Goal: Use online tool/utility: Utilize a website feature to perform a specific function

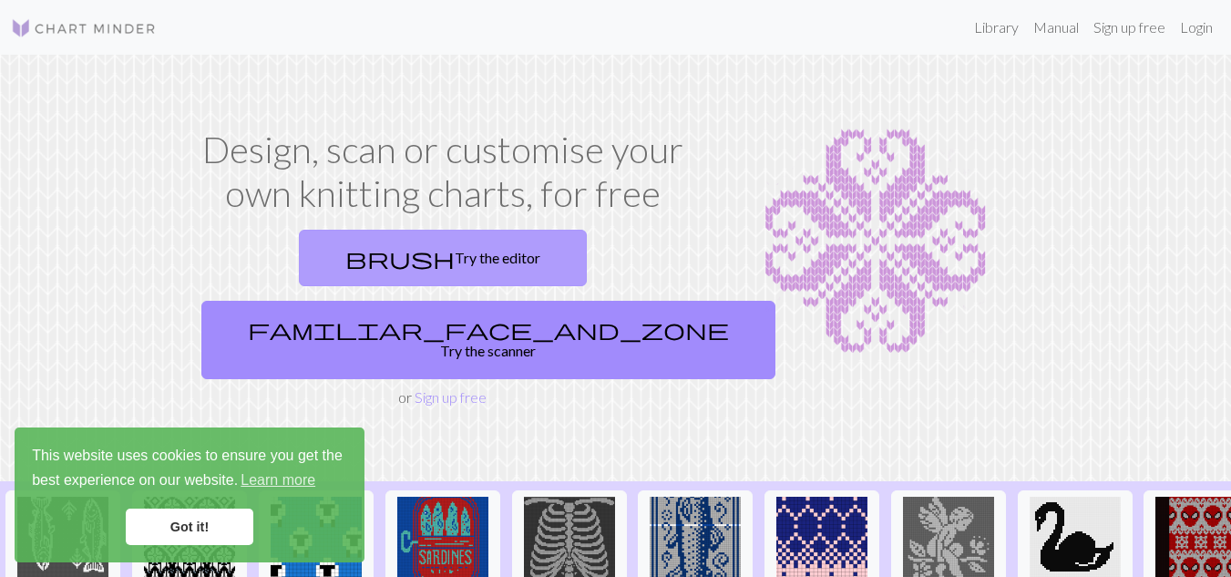
click at [372, 270] on link "brush Try the editor" at bounding box center [443, 258] width 288 height 56
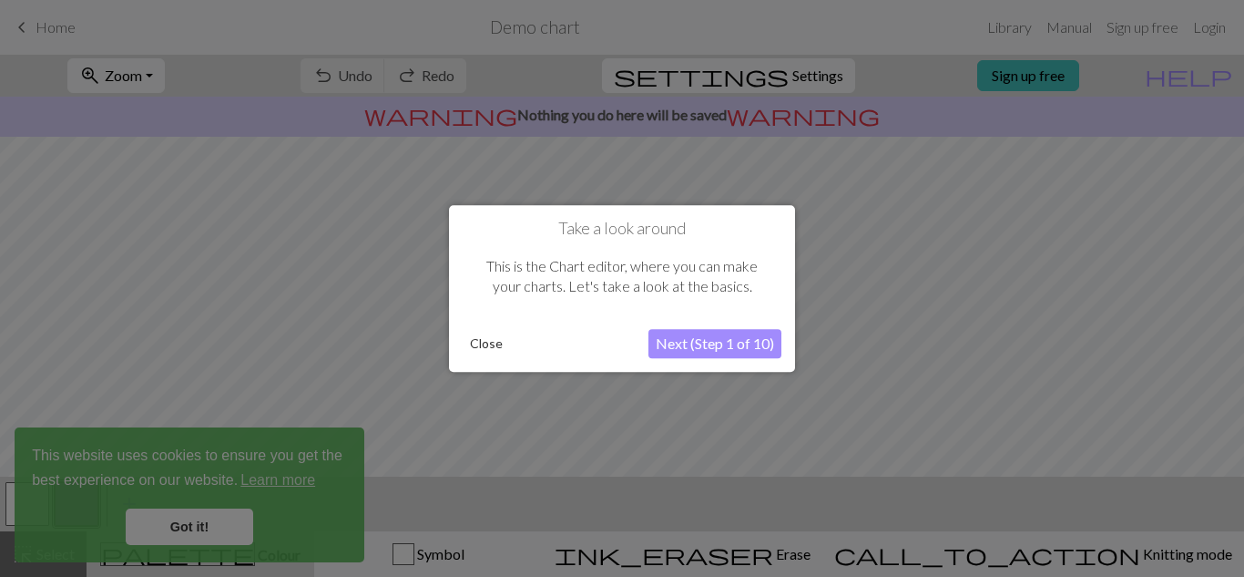
click at [687, 343] on button "Next (Step 1 of 10)" at bounding box center [715, 343] width 133 height 29
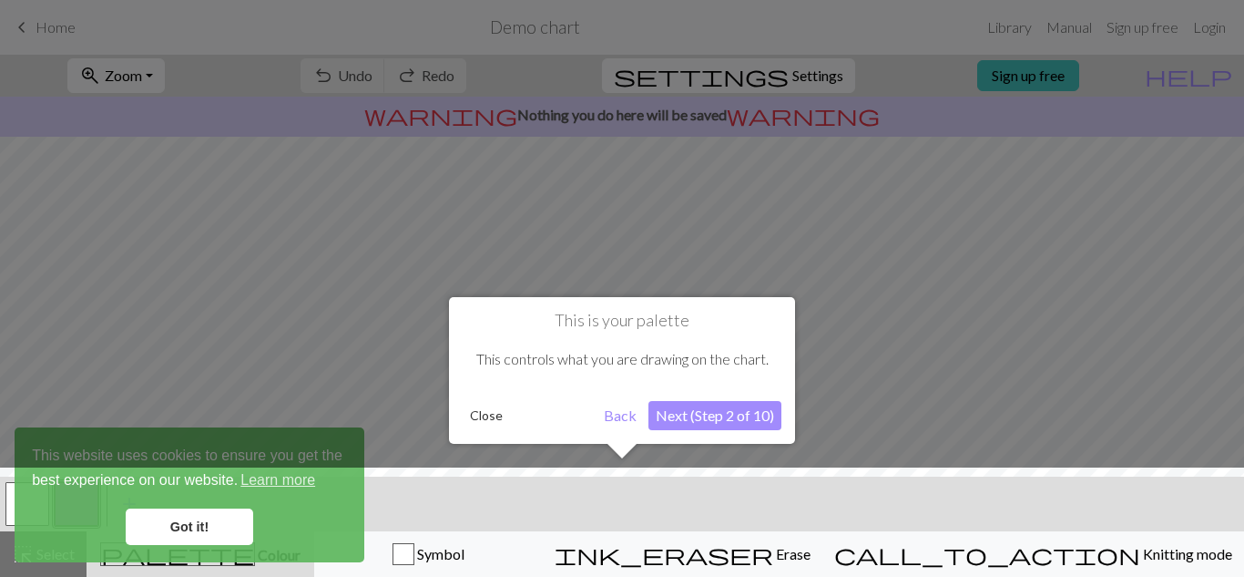
click at [702, 423] on button "Next (Step 2 of 10)" at bounding box center [715, 415] width 133 height 29
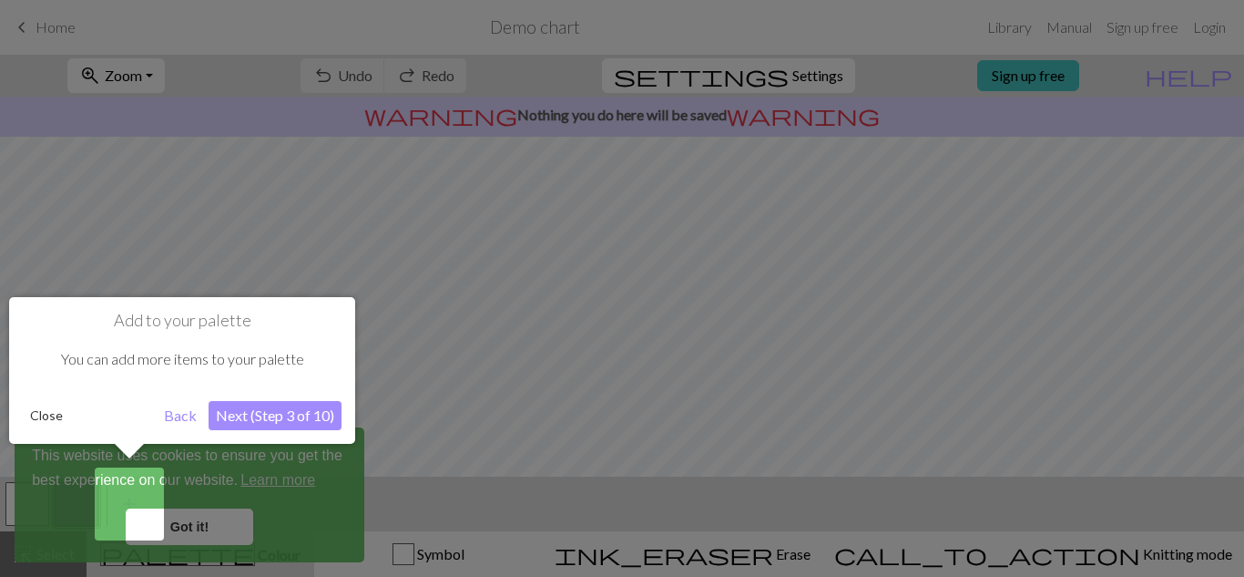
click at [284, 428] on button "Next (Step 3 of 10)" at bounding box center [275, 415] width 133 height 29
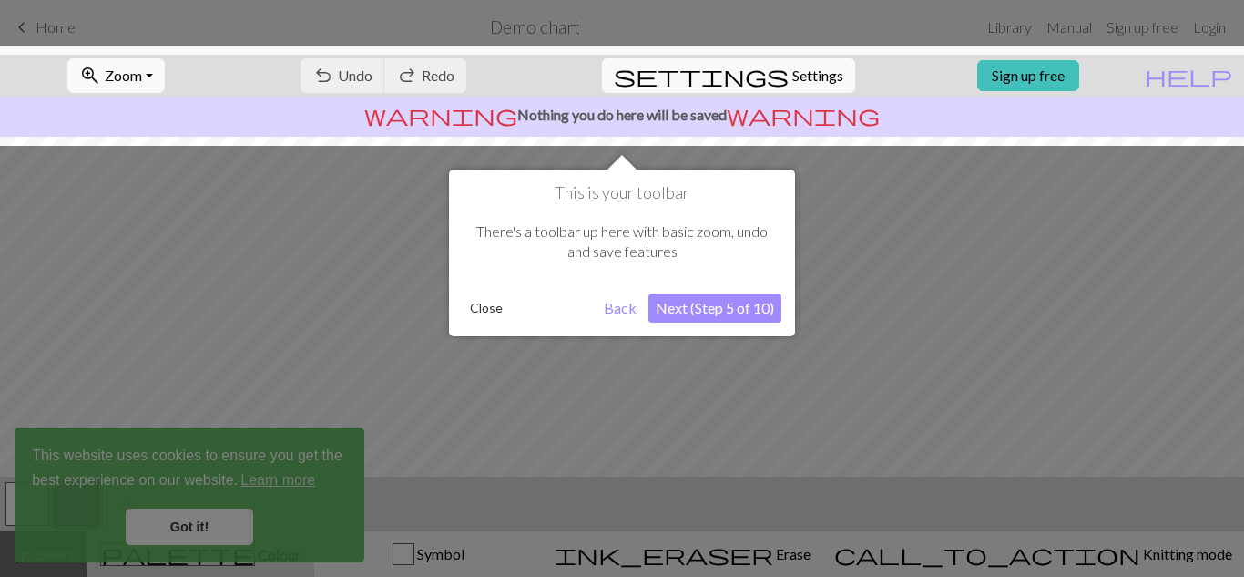
click at [727, 313] on button "Next (Step 5 of 10)" at bounding box center [715, 307] width 133 height 29
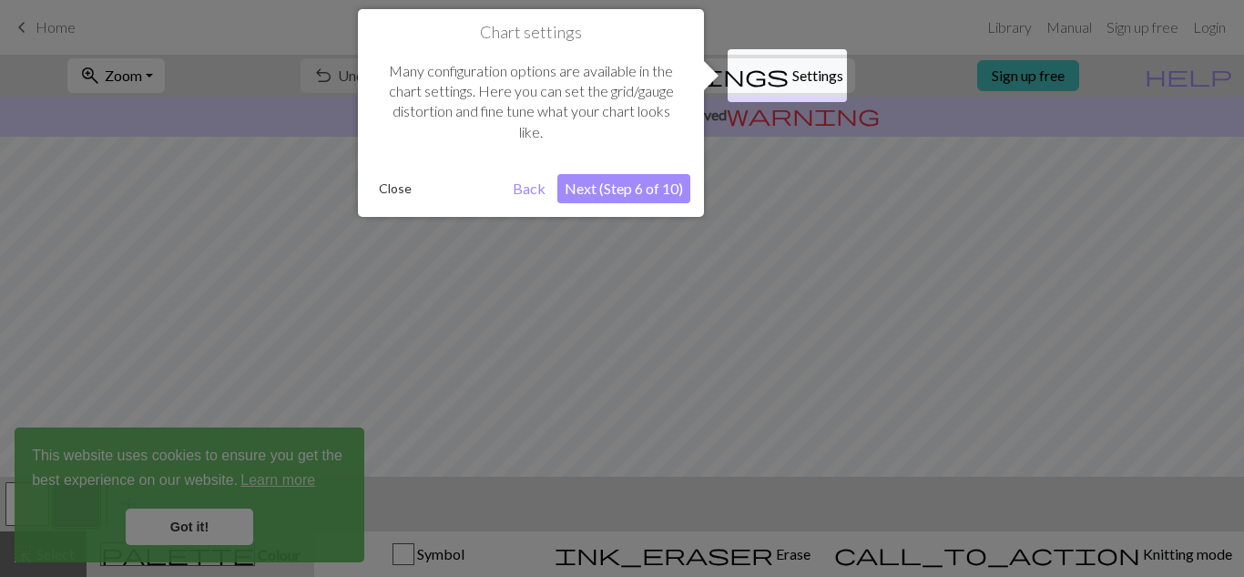
click at [644, 201] on button "Next (Step 6 of 10)" at bounding box center [624, 188] width 133 height 29
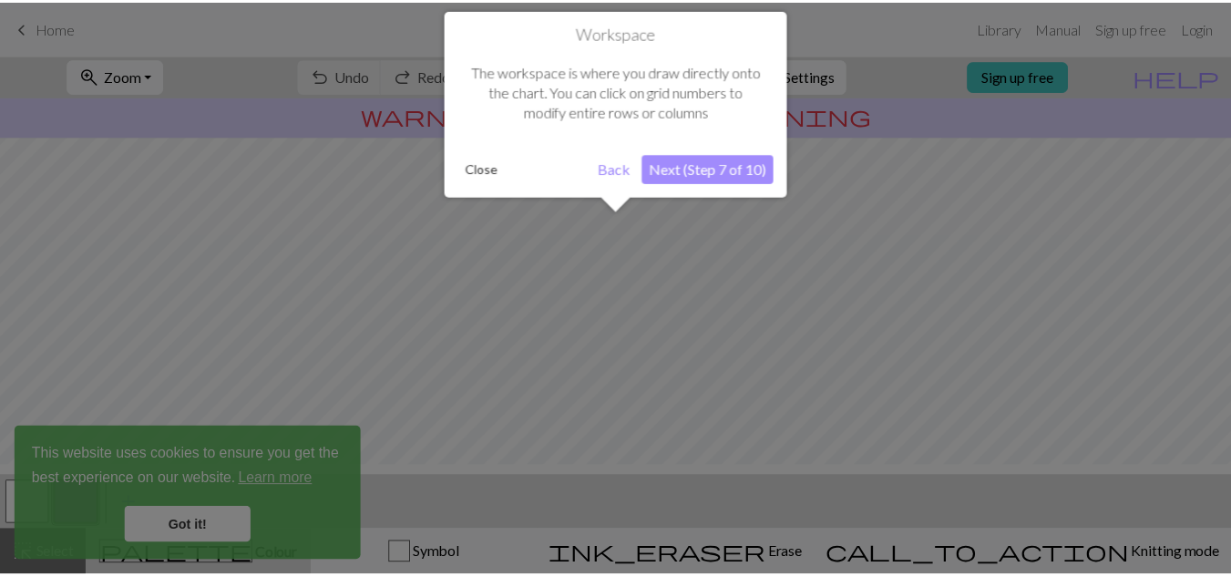
scroll to position [109, 0]
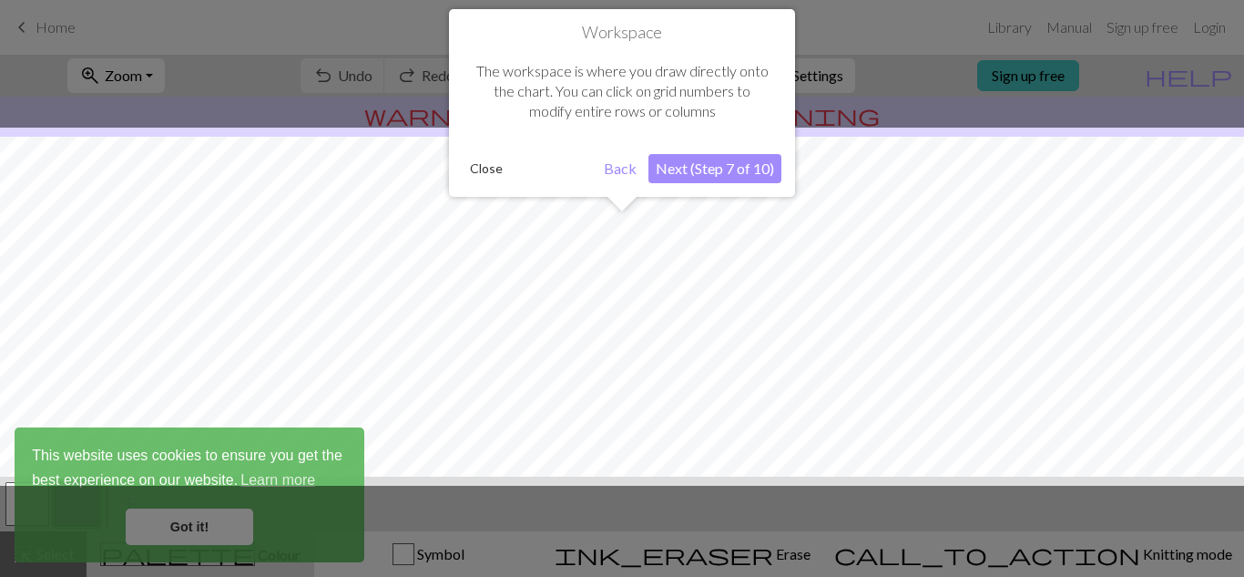
click at [697, 178] on button "Next (Step 7 of 10)" at bounding box center [715, 168] width 133 height 29
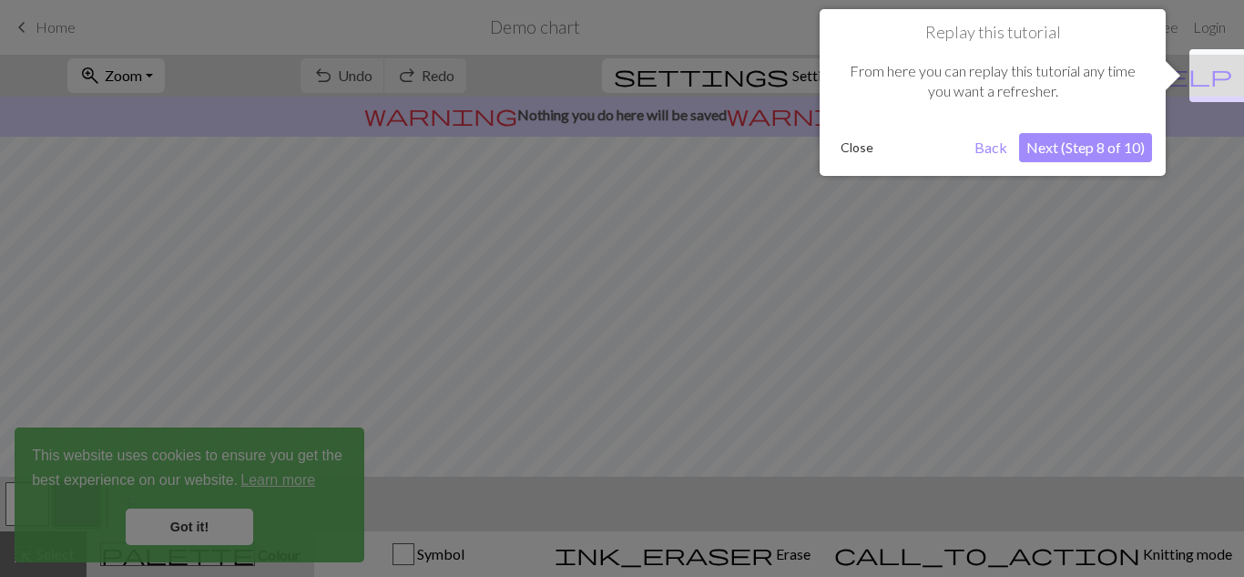
click at [1101, 153] on button "Next (Step 8 of 10)" at bounding box center [1085, 147] width 133 height 29
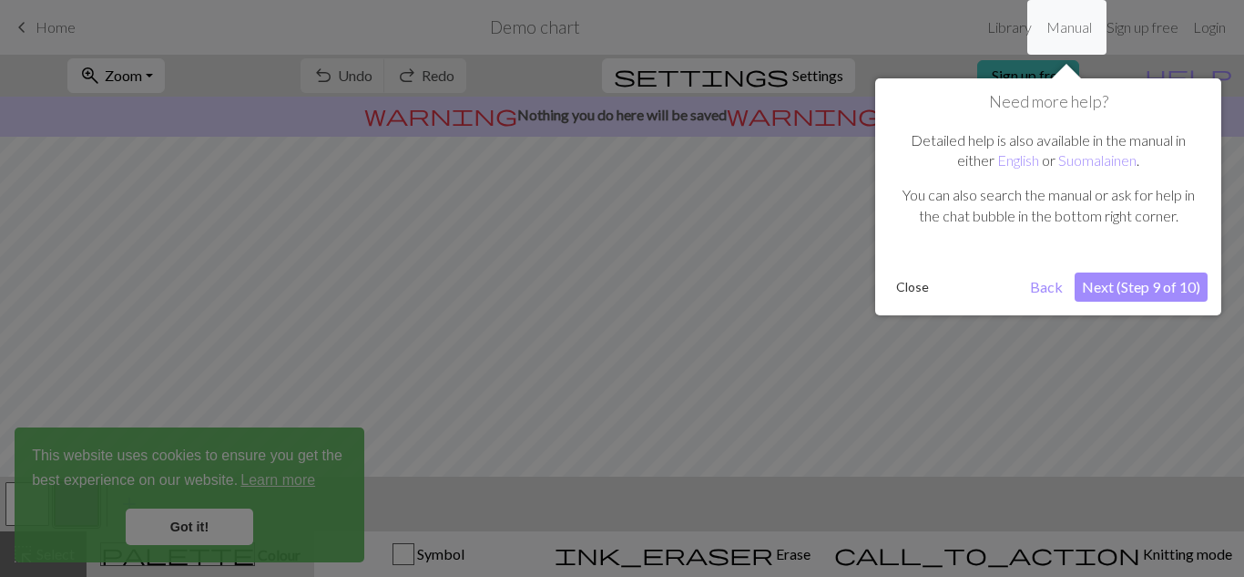
click at [1102, 275] on button "Next (Step 9 of 10)" at bounding box center [1141, 286] width 133 height 29
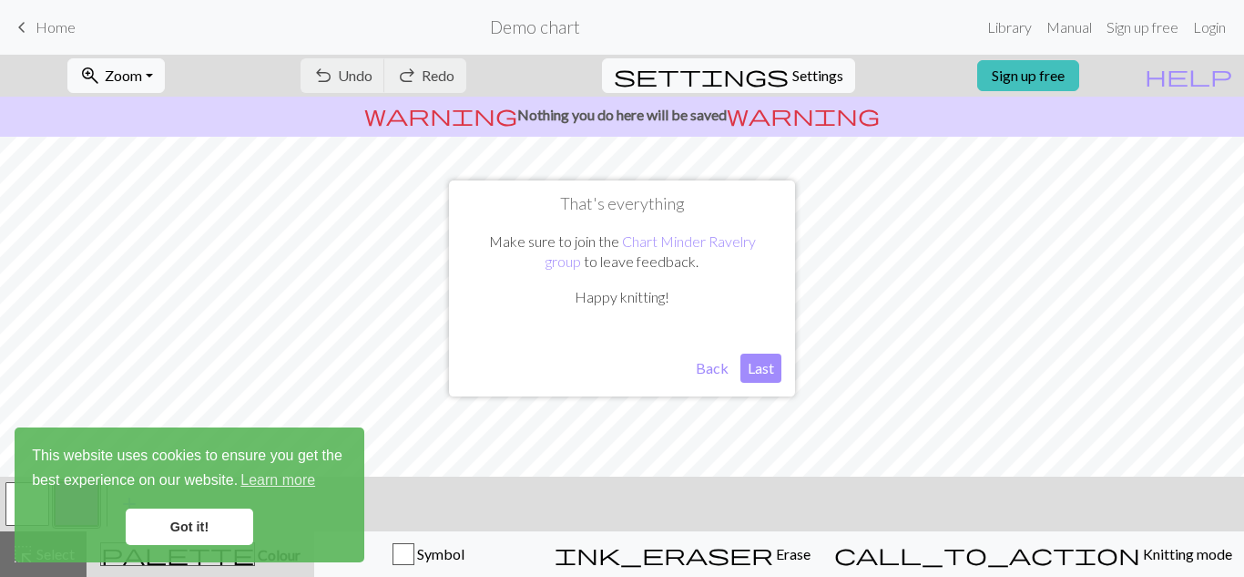
click at [759, 375] on button "Last" at bounding box center [761, 367] width 41 height 29
click at [184, 538] on link "Got it!" at bounding box center [190, 526] width 128 height 36
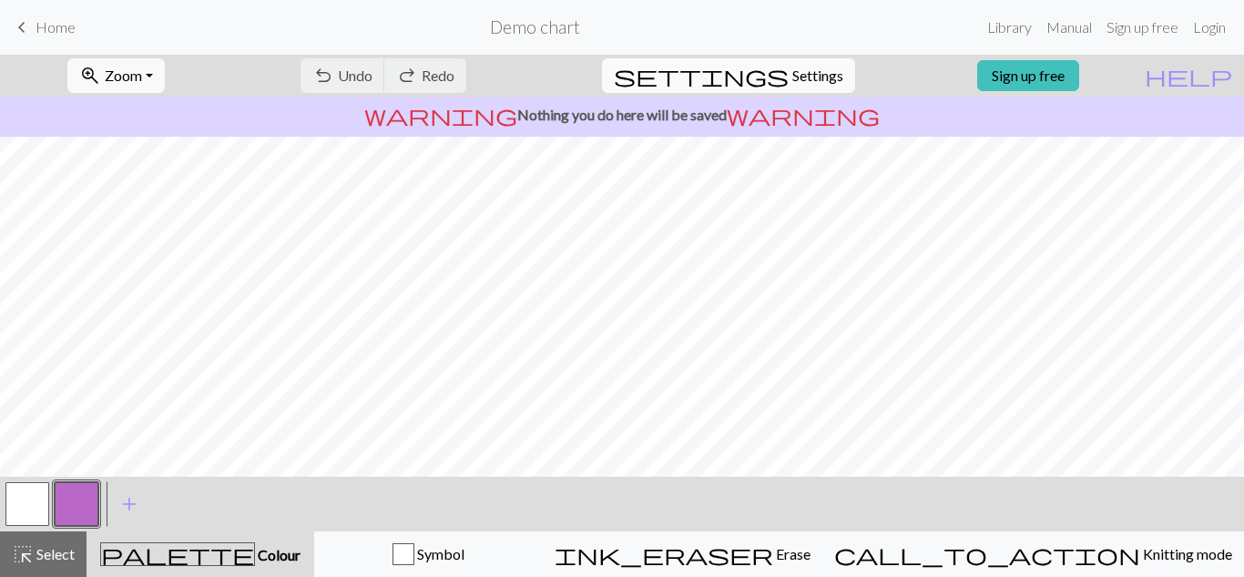
click at [767, 74] on span "settings" at bounding box center [701, 76] width 175 height 26
select select "aran"
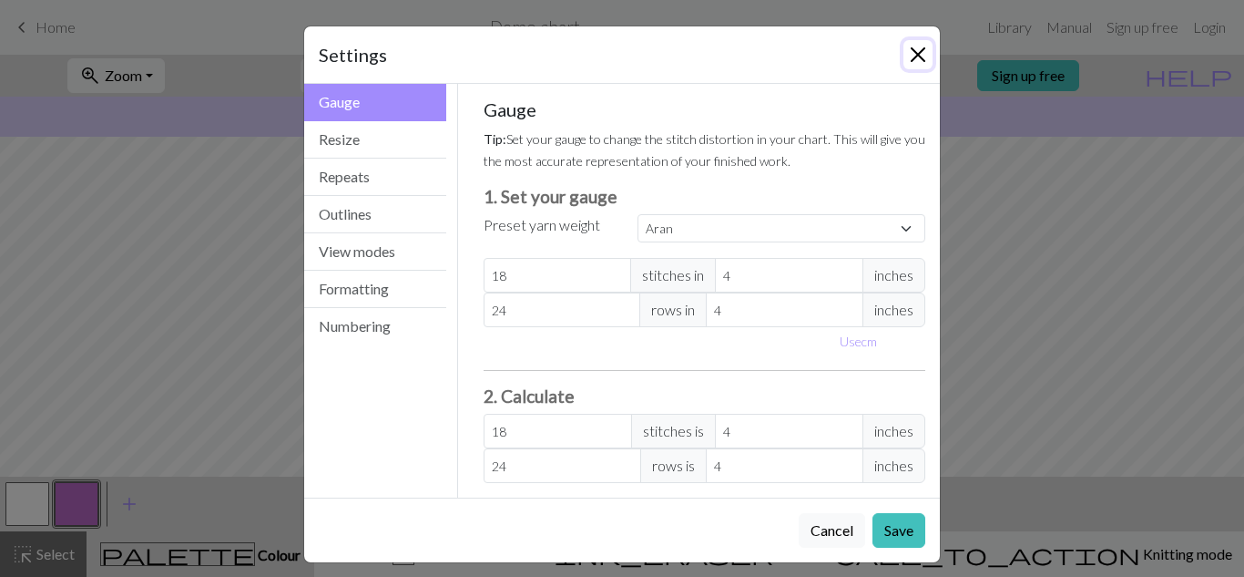
click at [921, 61] on button "Close" at bounding box center [918, 54] width 29 height 29
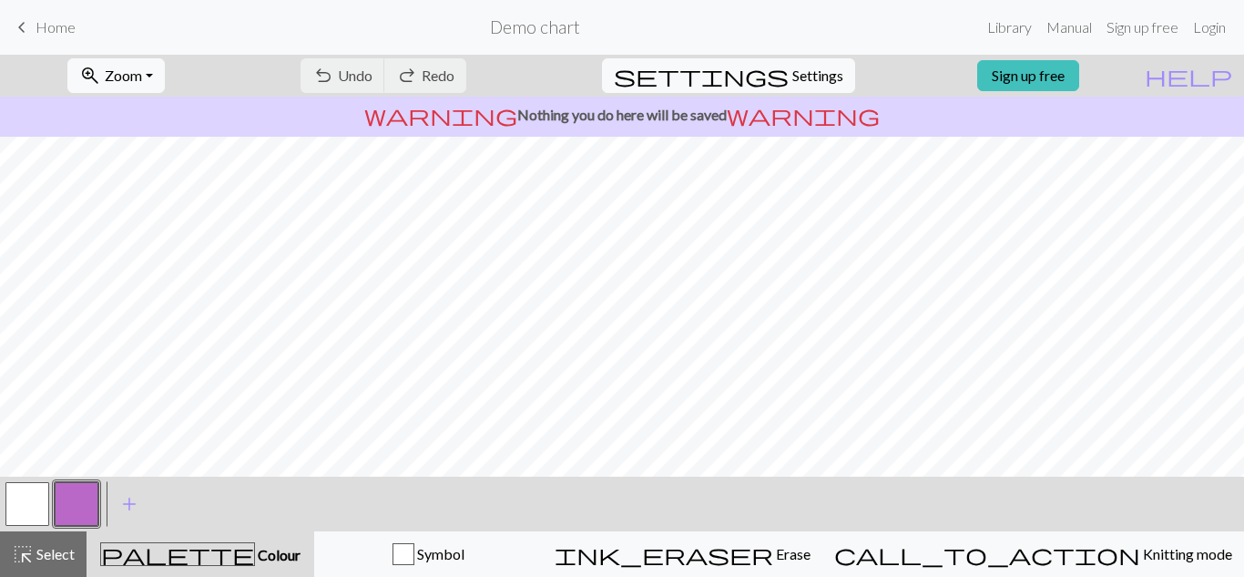
click at [36, 27] on link "keyboard_arrow_left Home" at bounding box center [43, 27] width 65 height 31
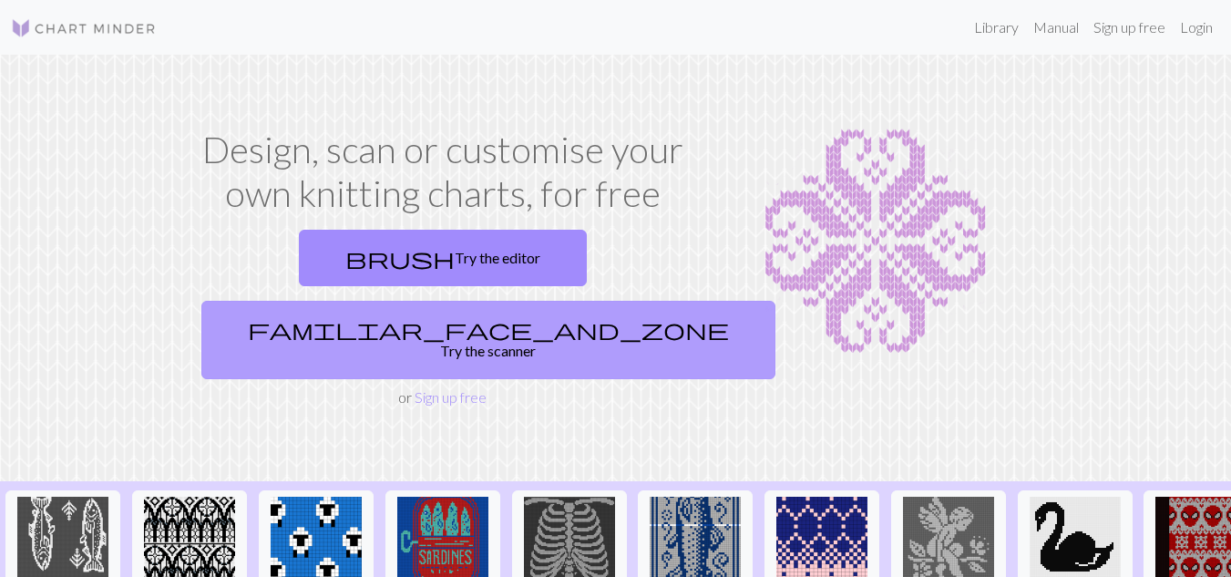
click at [588, 301] on link "familiar_face_and_zone Try the scanner" at bounding box center [488, 340] width 574 height 78
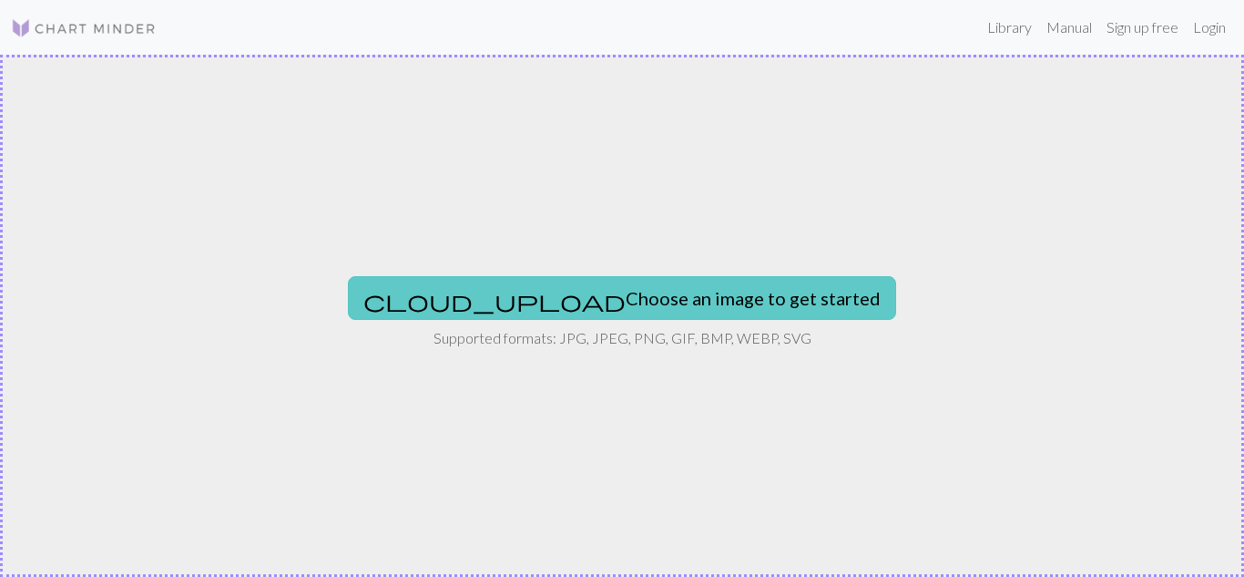
click at [640, 301] on button "cloud_upload Choose an image to get started" at bounding box center [622, 298] width 548 height 44
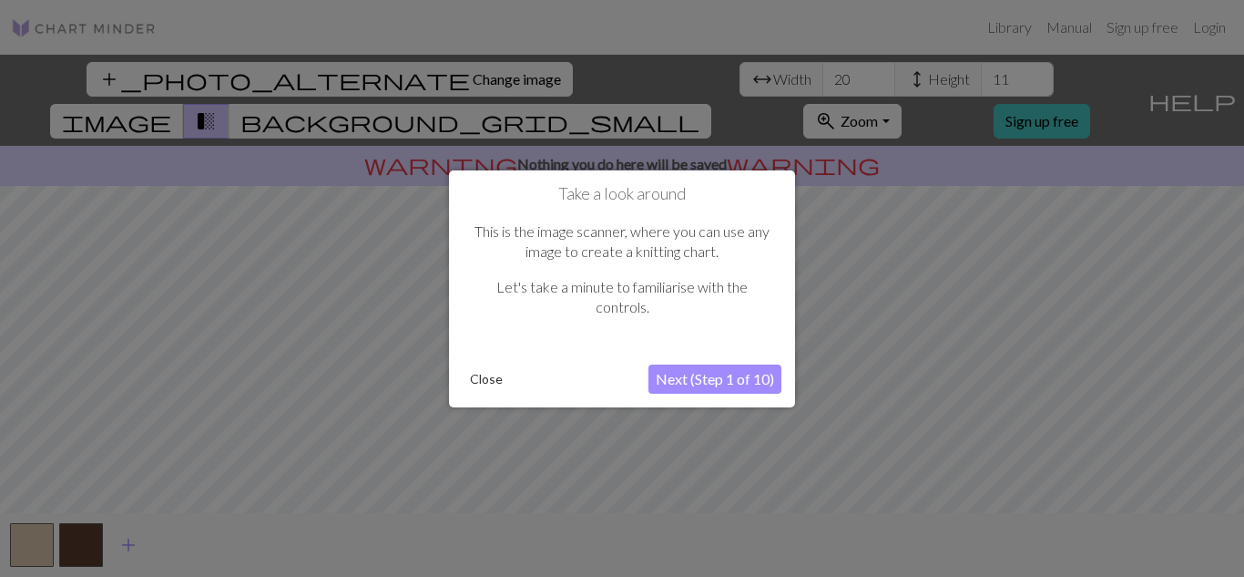
click at [701, 385] on button "Next (Step 1 of 10)" at bounding box center [715, 378] width 133 height 29
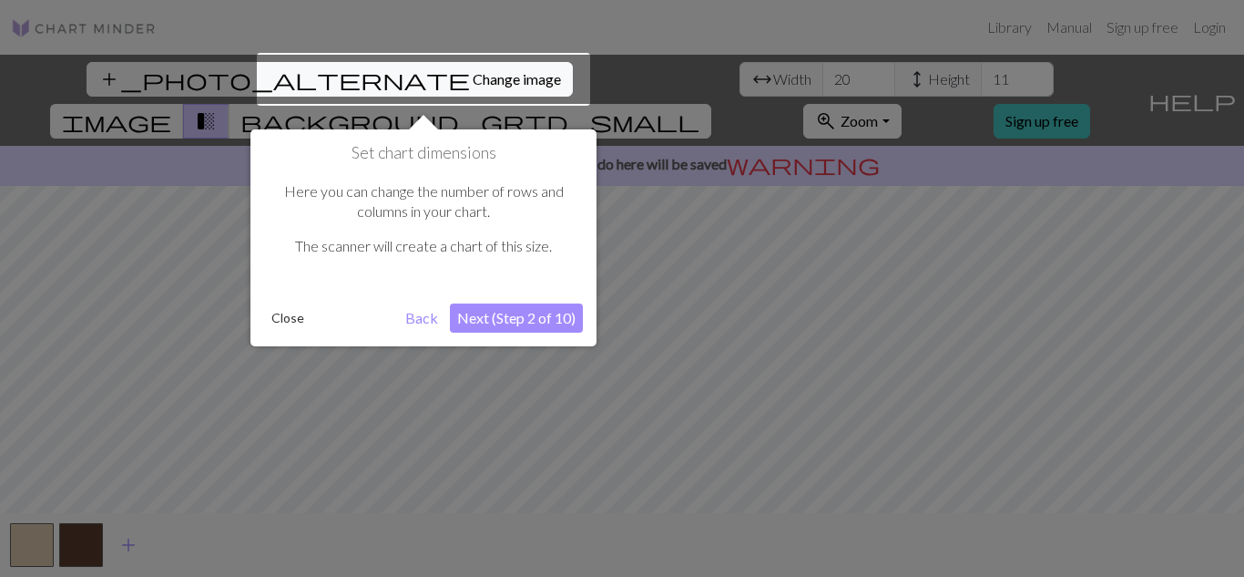
click at [487, 320] on button "Next (Step 2 of 10)" at bounding box center [516, 317] width 133 height 29
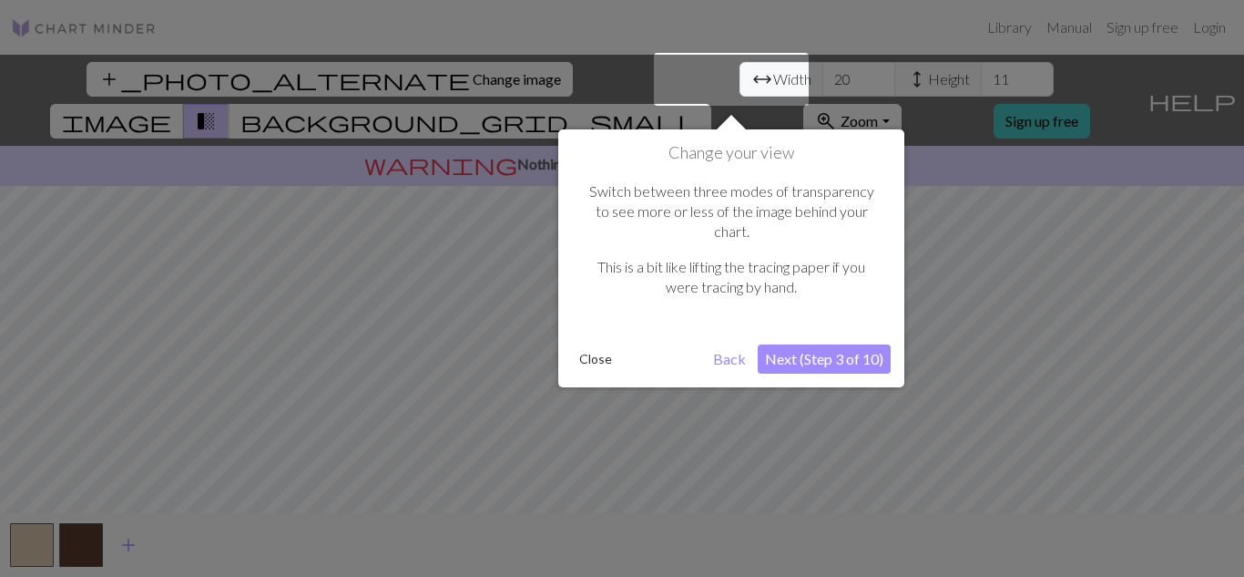
click at [832, 344] on button "Next (Step 3 of 10)" at bounding box center [824, 358] width 133 height 29
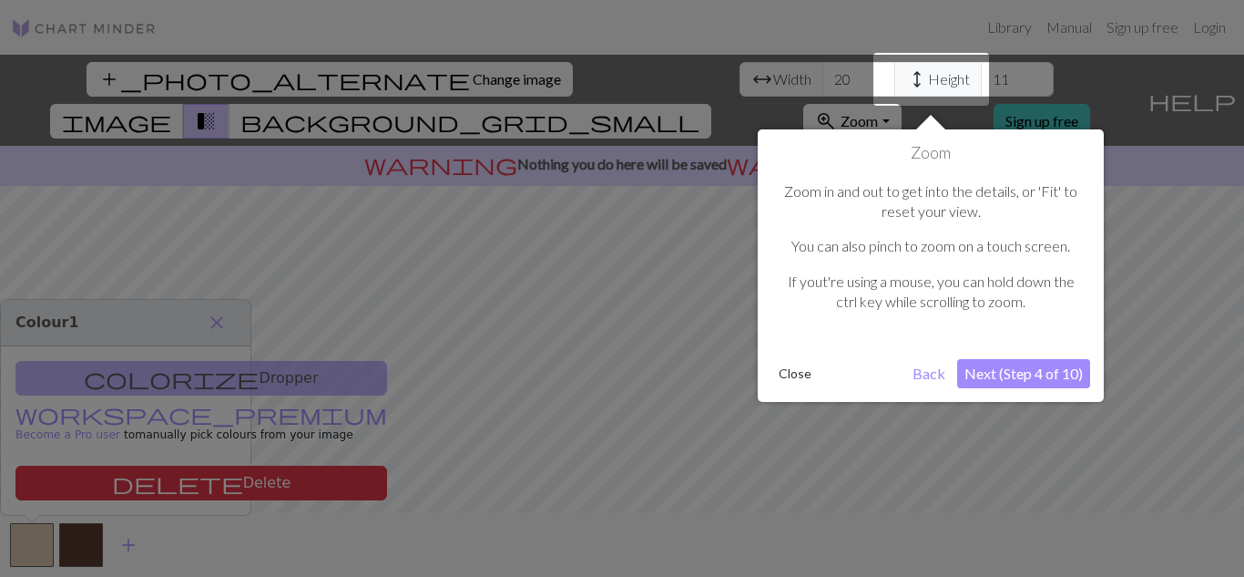
click at [1049, 384] on button "Next (Step 4 of 10)" at bounding box center [1023, 373] width 133 height 29
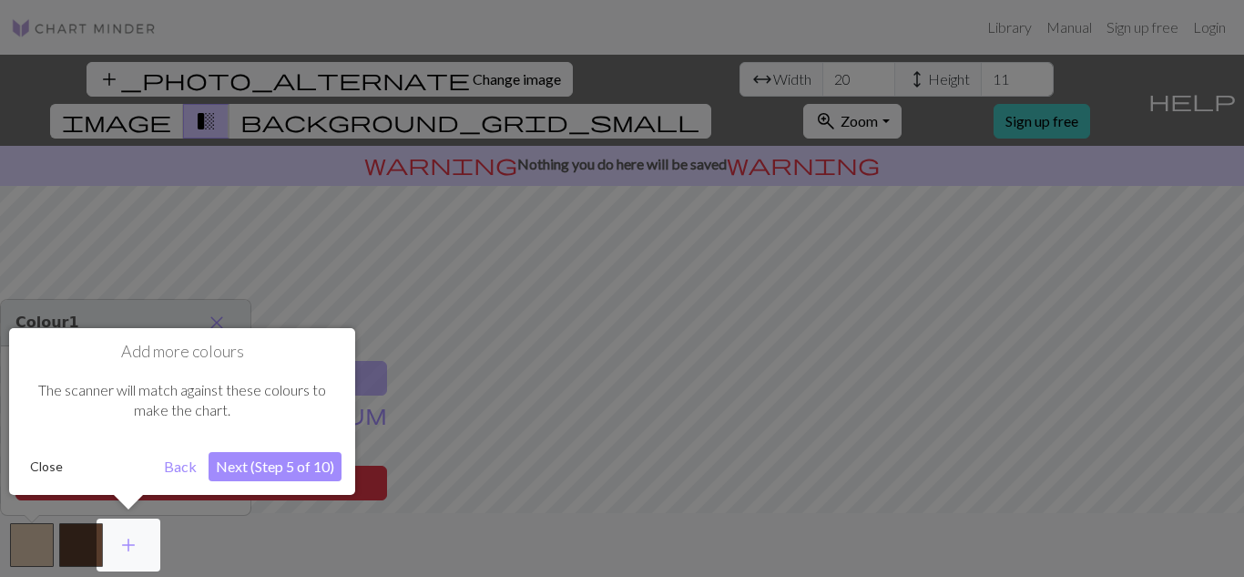
click at [260, 463] on button "Next (Step 5 of 10)" at bounding box center [275, 466] width 133 height 29
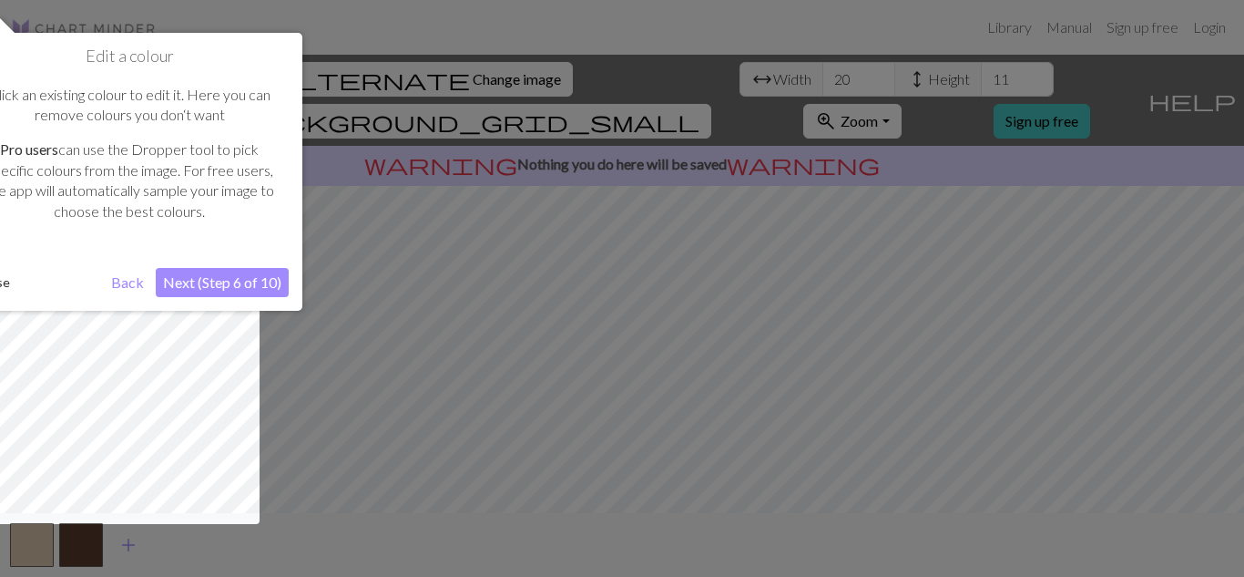
click at [270, 273] on button "Next (Step 6 of 10)" at bounding box center [222, 282] width 133 height 29
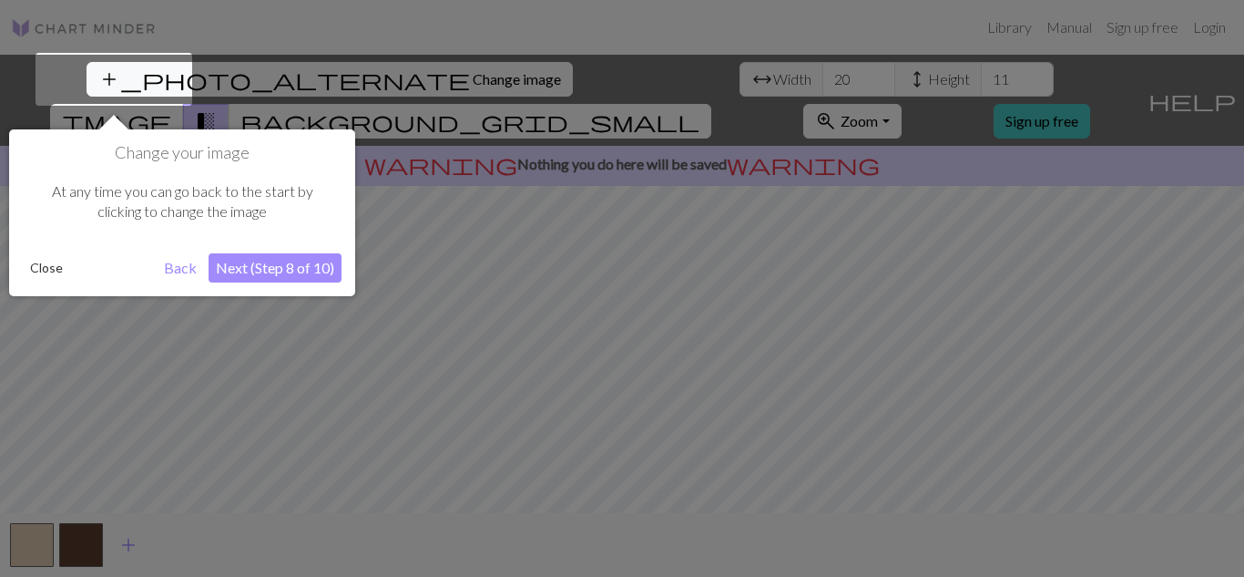
click at [263, 276] on button "Next (Step 8 of 10)" at bounding box center [275, 267] width 133 height 29
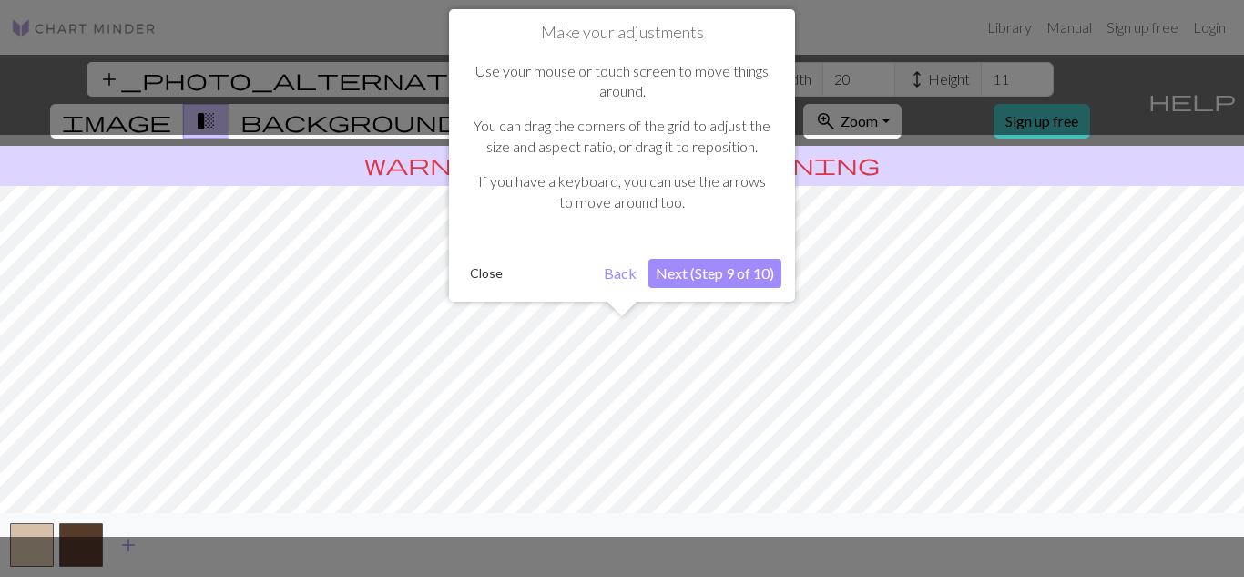
click at [730, 259] on button "Next (Step 9 of 10)" at bounding box center [715, 273] width 133 height 29
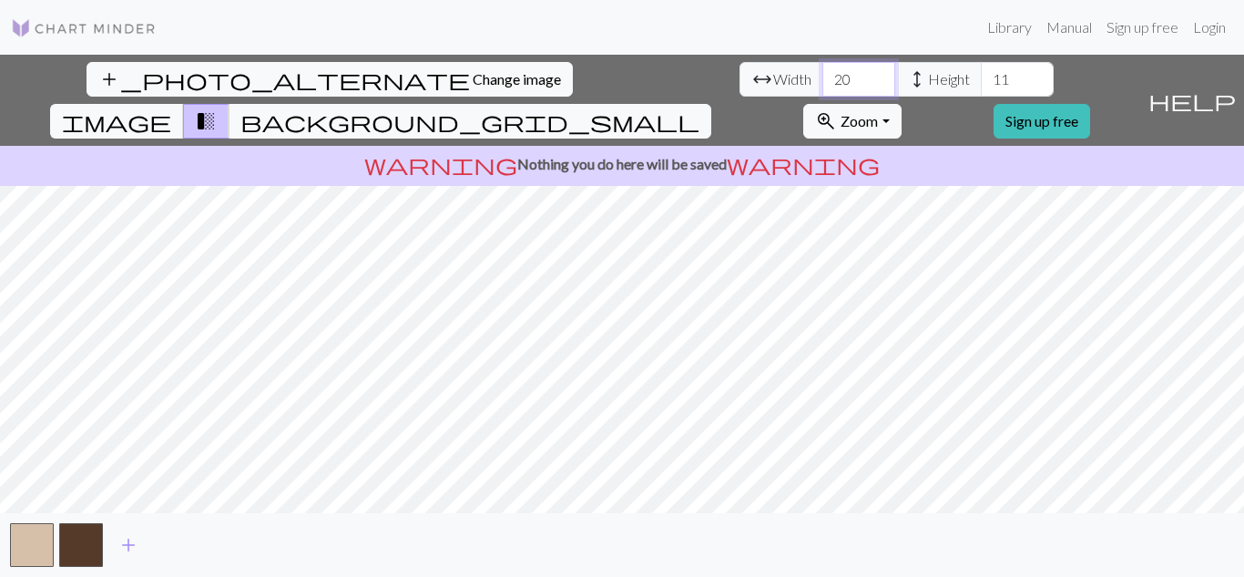
click at [823, 93] on input "20" at bounding box center [859, 79] width 73 height 35
type input "2"
type input "100"
click at [287, 514] on div "add_photo_alternate Change image arrow_range Width 100 height Height 11 image t…" at bounding box center [622, 316] width 1244 height 522
click at [981, 73] on input "11" at bounding box center [1017, 79] width 73 height 35
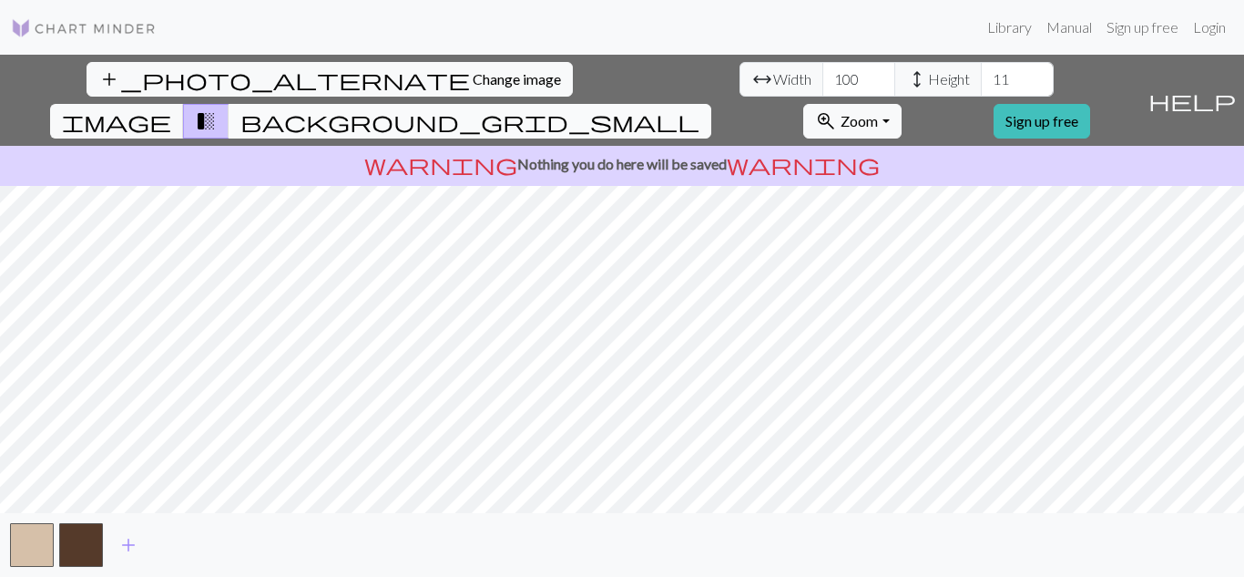
click at [712, 104] on button "background_grid_small" at bounding box center [470, 121] width 483 height 35
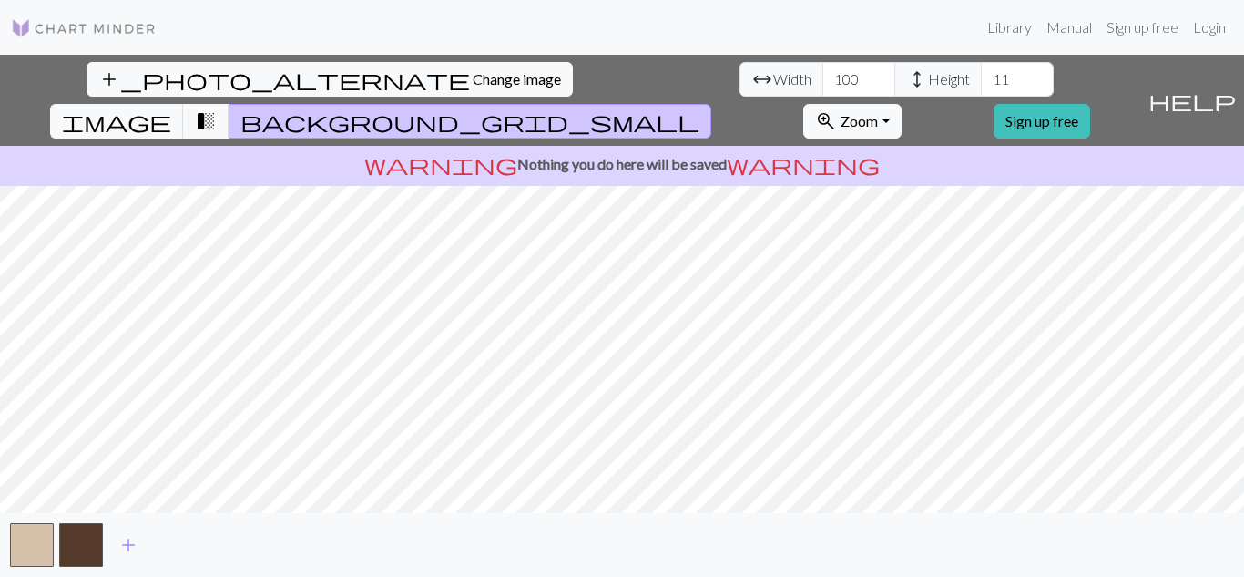
click at [712, 104] on button "background_grid_small" at bounding box center [470, 121] width 483 height 35
click at [217, 108] on span "transition_fade" at bounding box center [206, 121] width 22 height 26
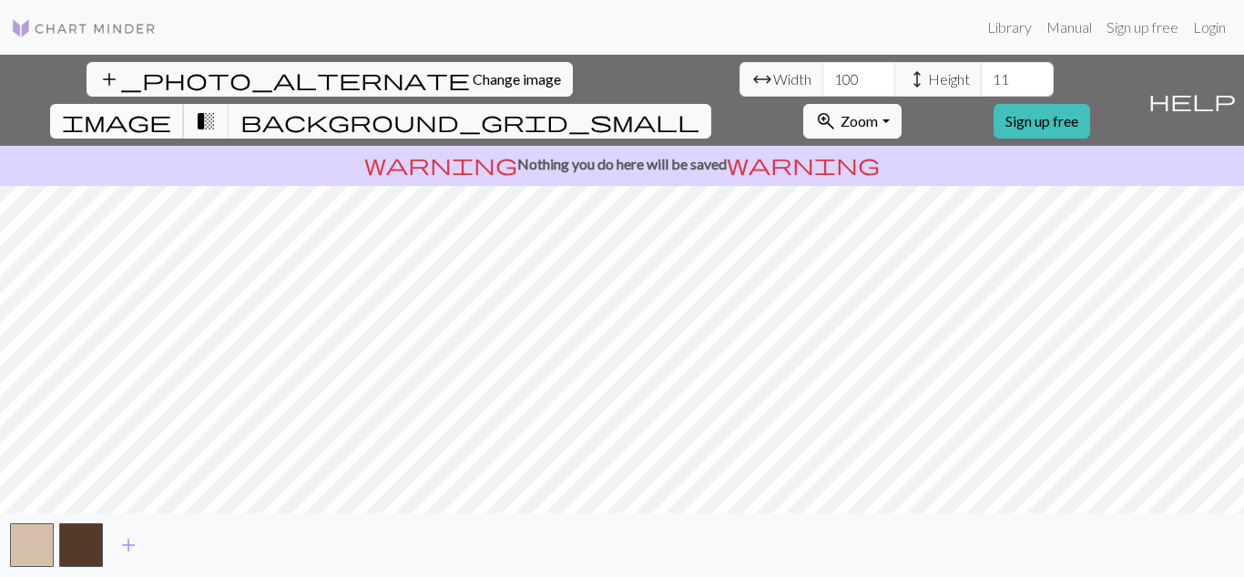
click at [171, 108] on span "image" at bounding box center [116, 121] width 109 height 26
click at [230, 104] on button "transition_fade" at bounding box center [206, 121] width 46 height 35
click at [712, 104] on button "background_grid_small" at bounding box center [470, 121] width 483 height 35
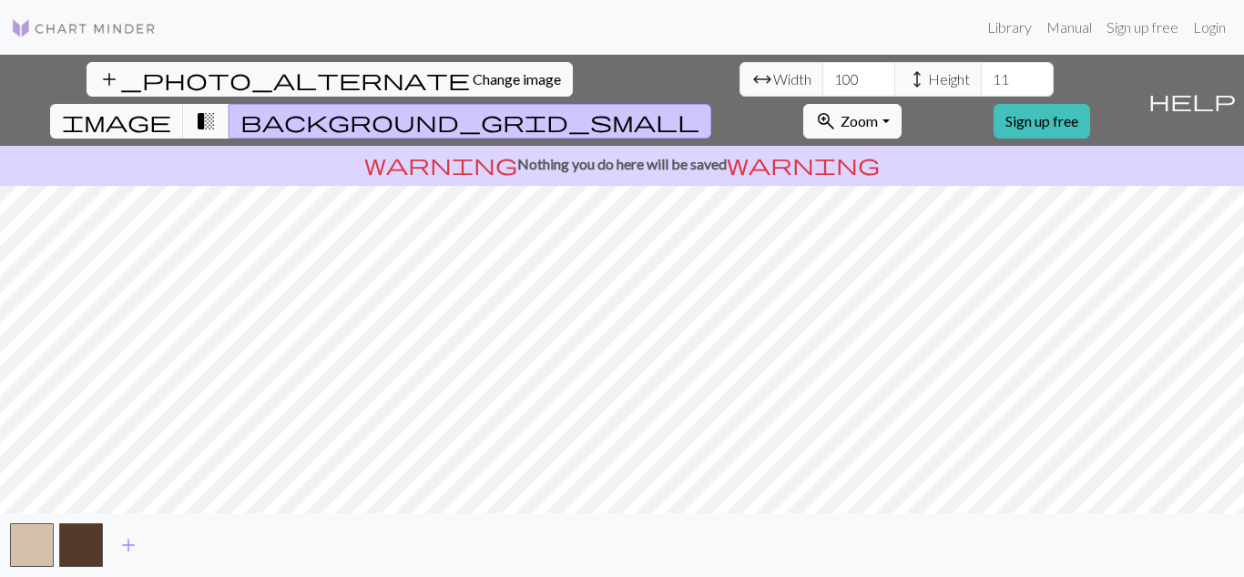
click at [217, 108] on span "transition_fade" at bounding box center [206, 121] width 22 height 26
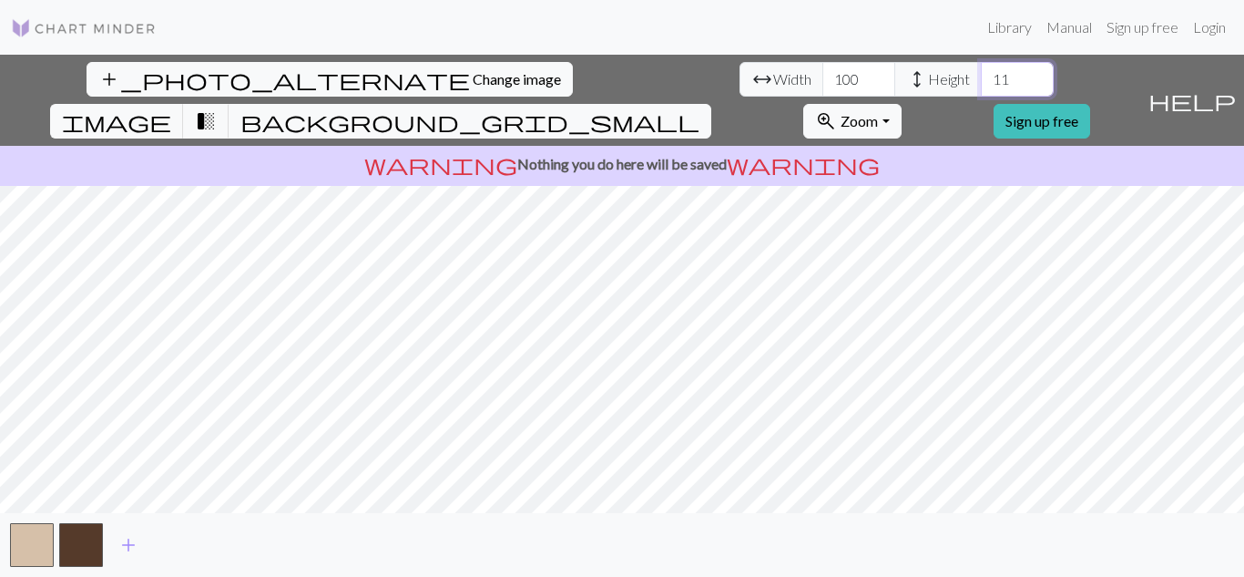
click at [981, 84] on input "11" at bounding box center [1017, 79] width 73 height 35
click at [981, 83] on input "11" at bounding box center [1017, 79] width 73 height 35
type input "1"
type input "50"
click at [134, 543] on span "add" at bounding box center [129, 545] width 22 height 26
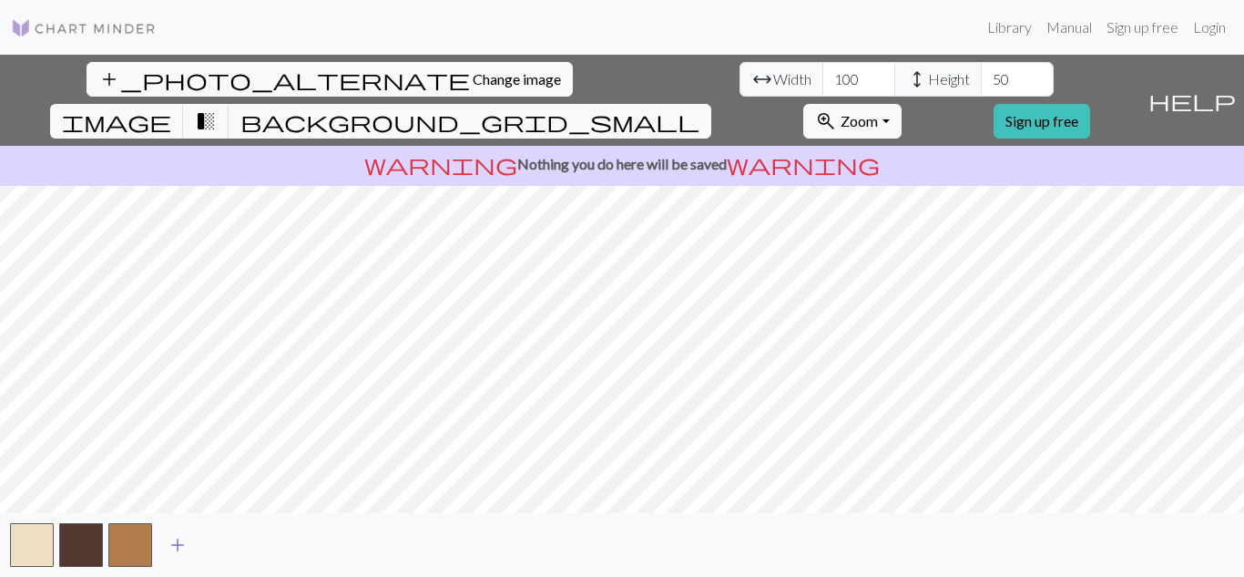
click at [174, 549] on span "add" at bounding box center [178, 545] width 22 height 26
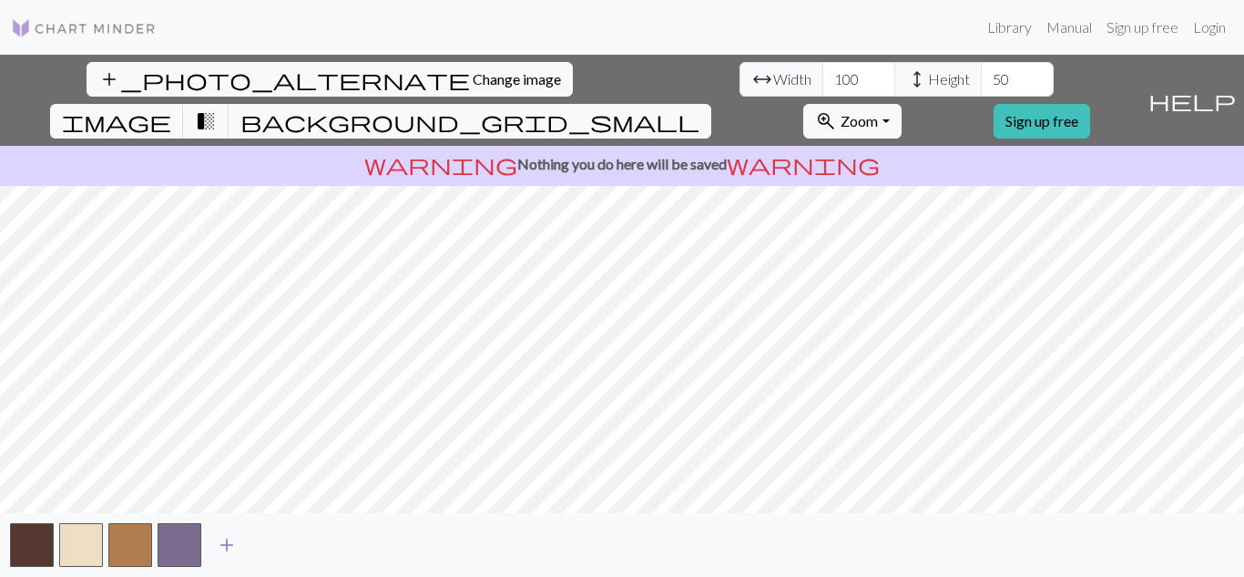
click at [231, 550] on span "add" at bounding box center [227, 545] width 22 height 26
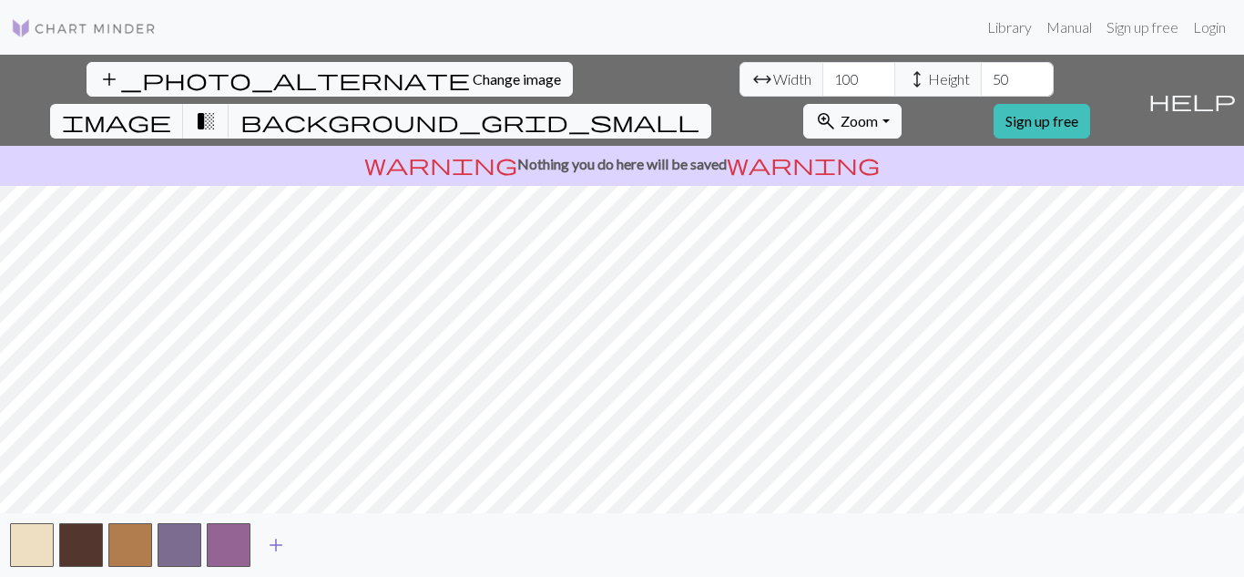
click at [271, 547] on span "add" at bounding box center [276, 545] width 22 height 26
click at [328, 549] on span "add" at bounding box center [325, 545] width 22 height 26
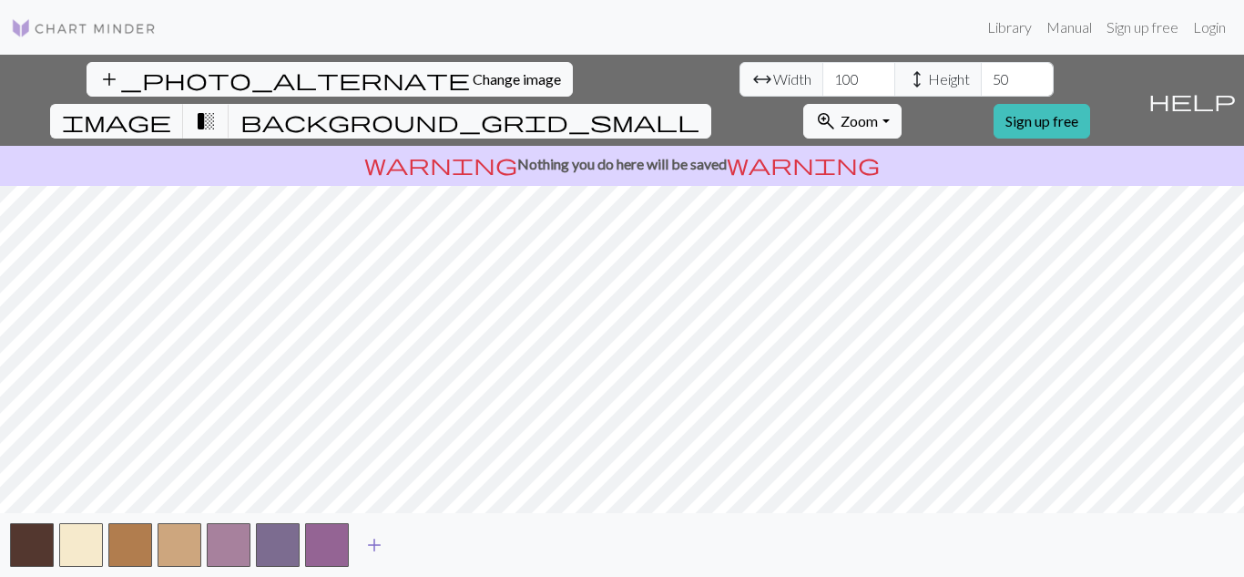
click at [368, 544] on span "add" at bounding box center [374, 545] width 22 height 26
click at [416, 543] on span "add" at bounding box center [424, 545] width 22 height 26
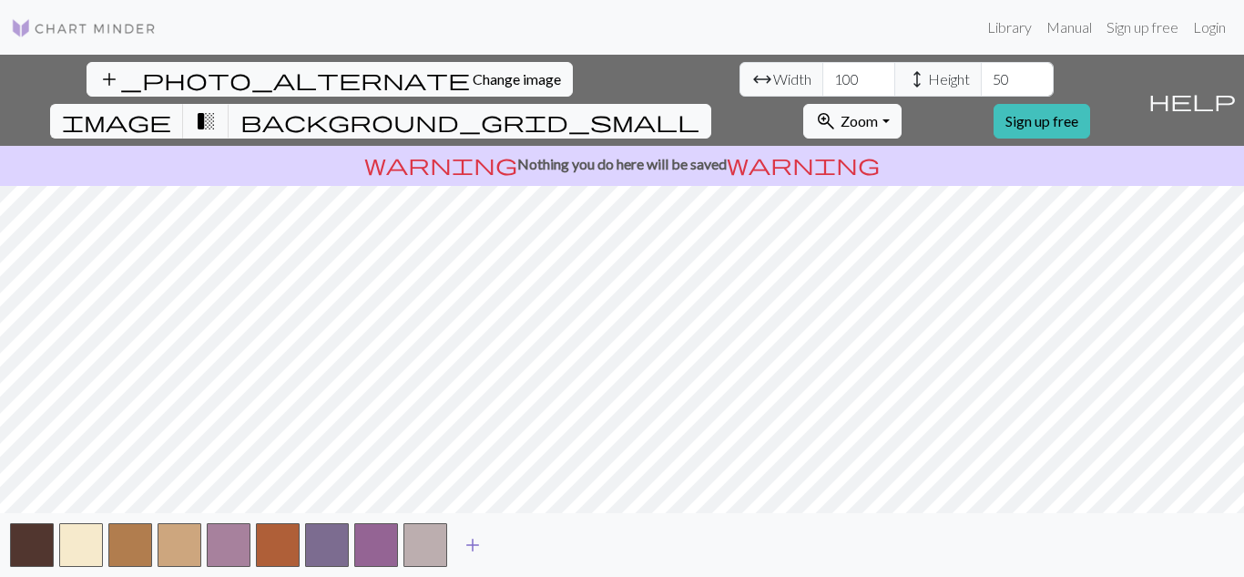
click at [471, 551] on span "add" at bounding box center [473, 545] width 22 height 26
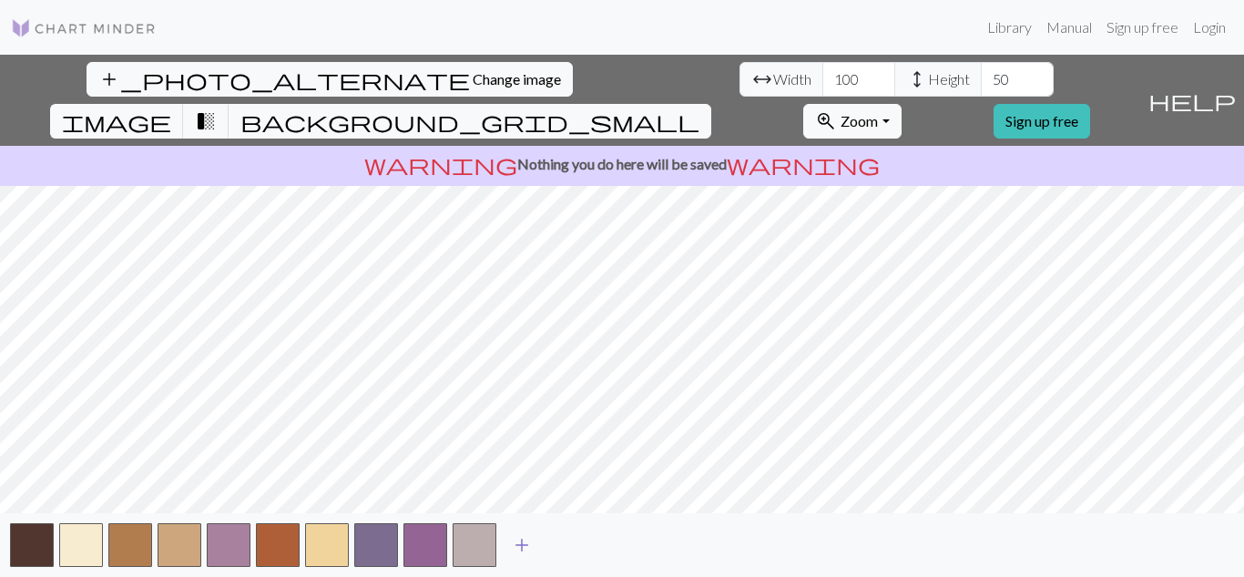
click at [527, 546] on span "add" at bounding box center [522, 545] width 22 height 26
click at [823, 88] on input "99" at bounding box center [859, 79] width 73 height 35
click at [823, 78] on input "99" at bounding box center [859, 79] width 73 height 35
type input "9"
type input "2"
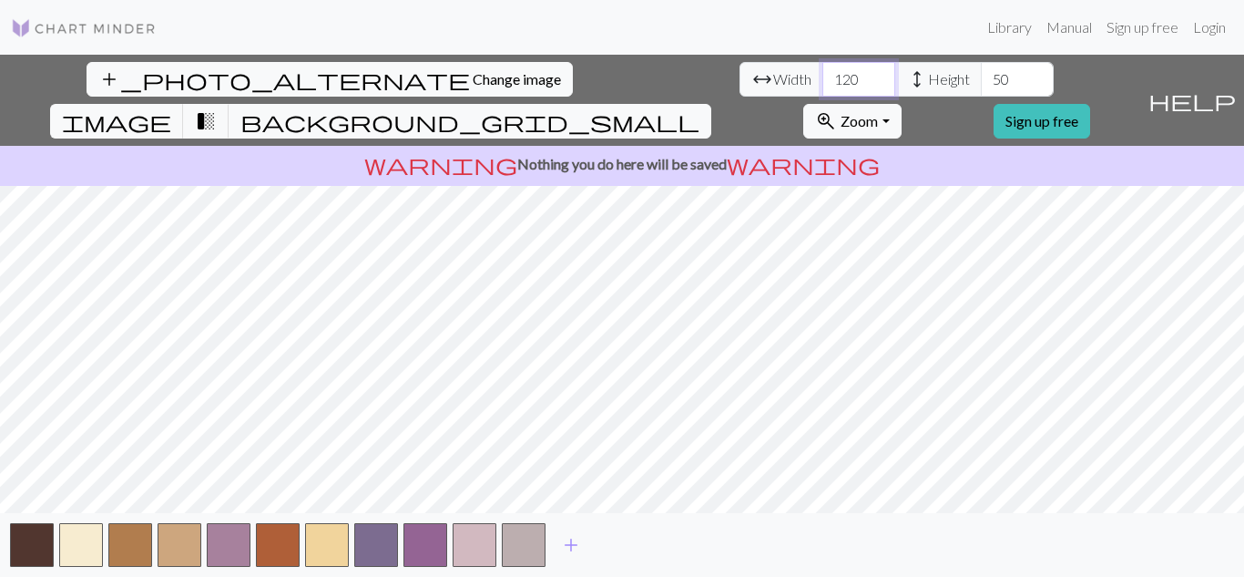
type input "120"
click at [773, 85] on span "Width" at bounding box center [792, 79] width 38 height 22
click at [928, 78] on span "Height" at bounding box center [949, 79] width 42 height 22
click at [906, 77] on span "height" at bounding box center [917, 80] width 22 height 26
click at [981, 71] on input "50" at bounding box center [1017, 79] width 73 height 35
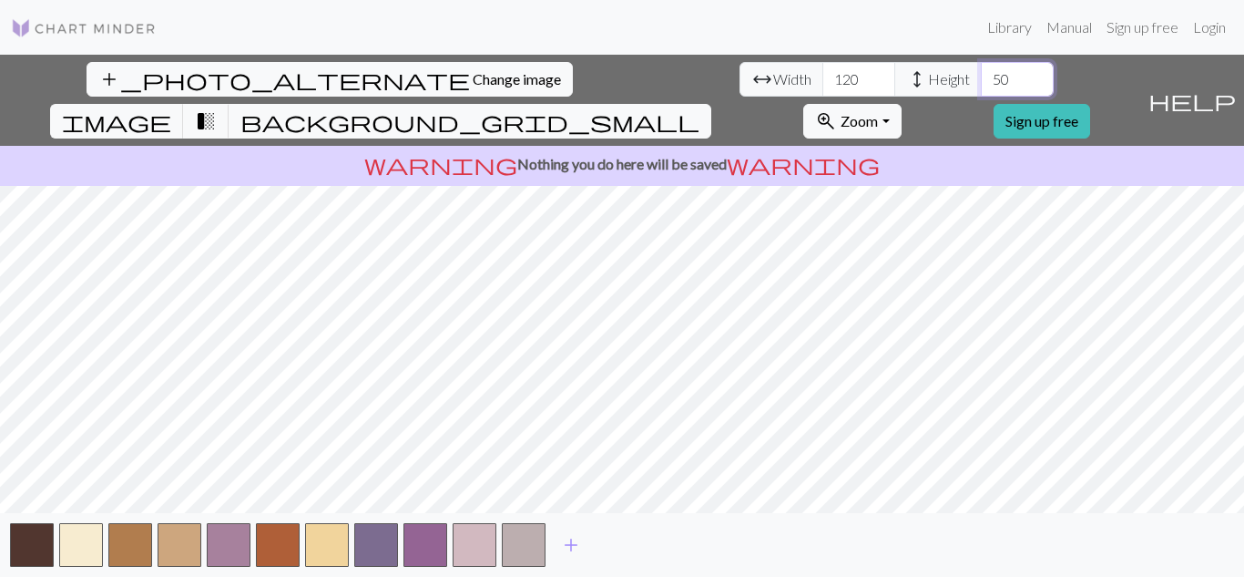
type input "5"
type input "68"
click at [630, 108] on div "add_photo_alternate Change image arrow_range Width 120 height Height 68 image t…" at bounding box center [622, 316] width 1244 height 522
click at [649, 0] on html "This website uses cookies to ensure you get the best experience on our website.…" at bounding box center [622, 288] width 1244 height 577
click at [631, 141] on div "add_photo_alternate Change image arrow_range Width 120 height Height 68 image t…" at bounding box center [622, 316] width 1244 height 522
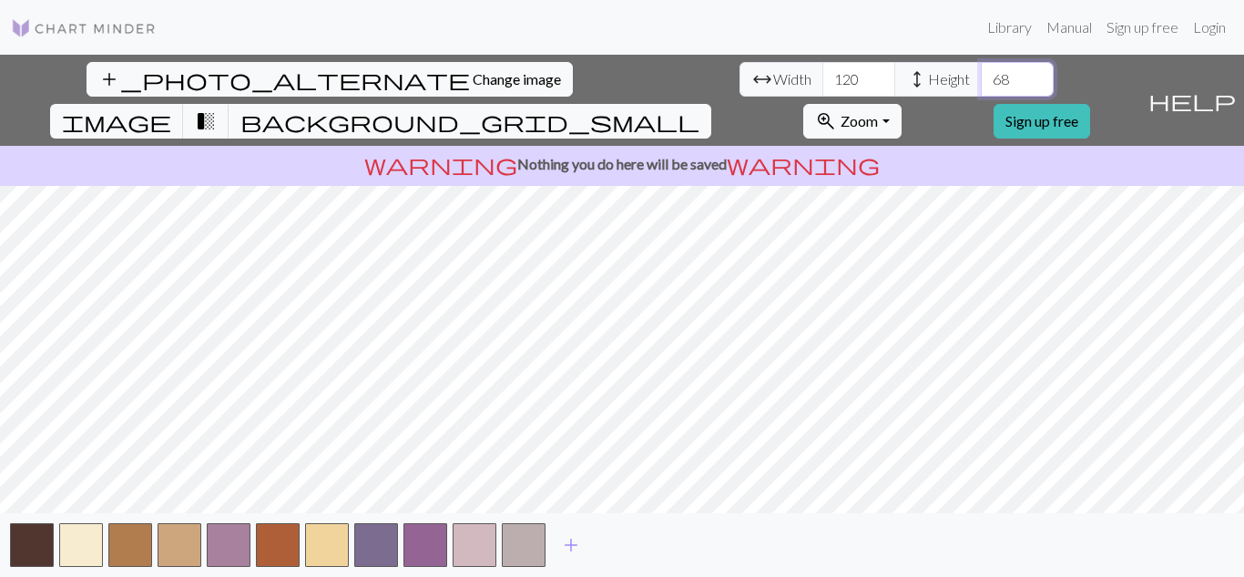
click at [981, 80] on input "68" at bounding box center [1017, 79] width 73 height 35
click at [431, 61] on div "add_photo_alternate Change image arrow_range Width 120 height Height 68 image t…" at bounding box center [622, 316] width 1244 height 522
click at [703, 153] on p "warning Nothing you do here will be saved warning" at bounding box center [622, 164] width 1230 height 22
click at [700, 108] on span "background_grid_small" at bounding box center [470, 121] width 459 height 26
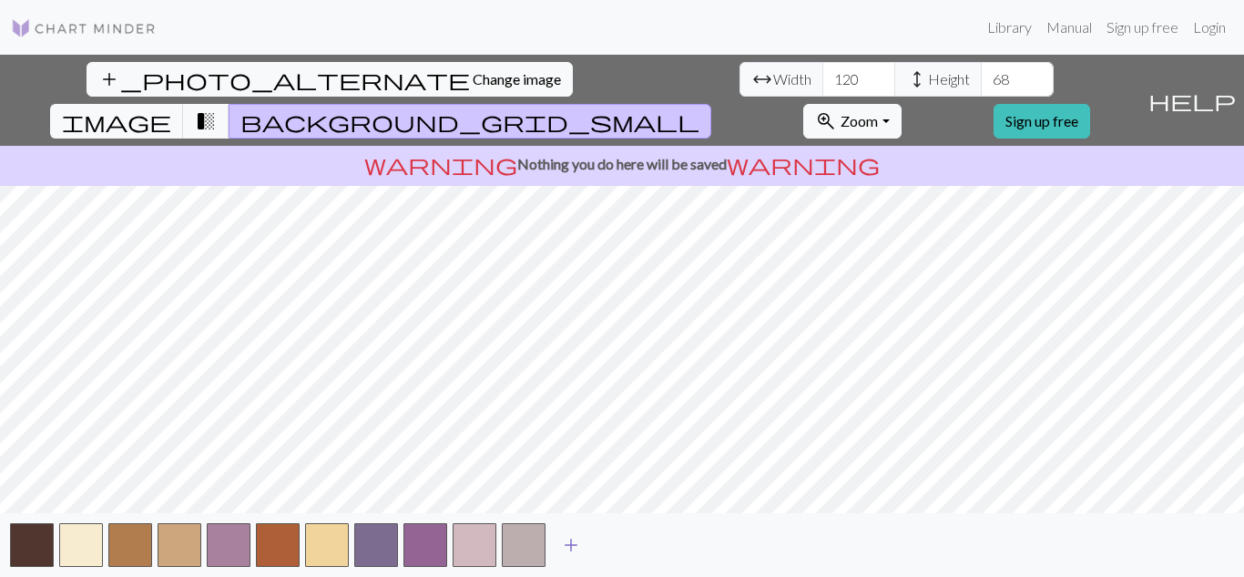
click at [573, 547] on span "add" at bounding box center [571, 545] width 22 height 26
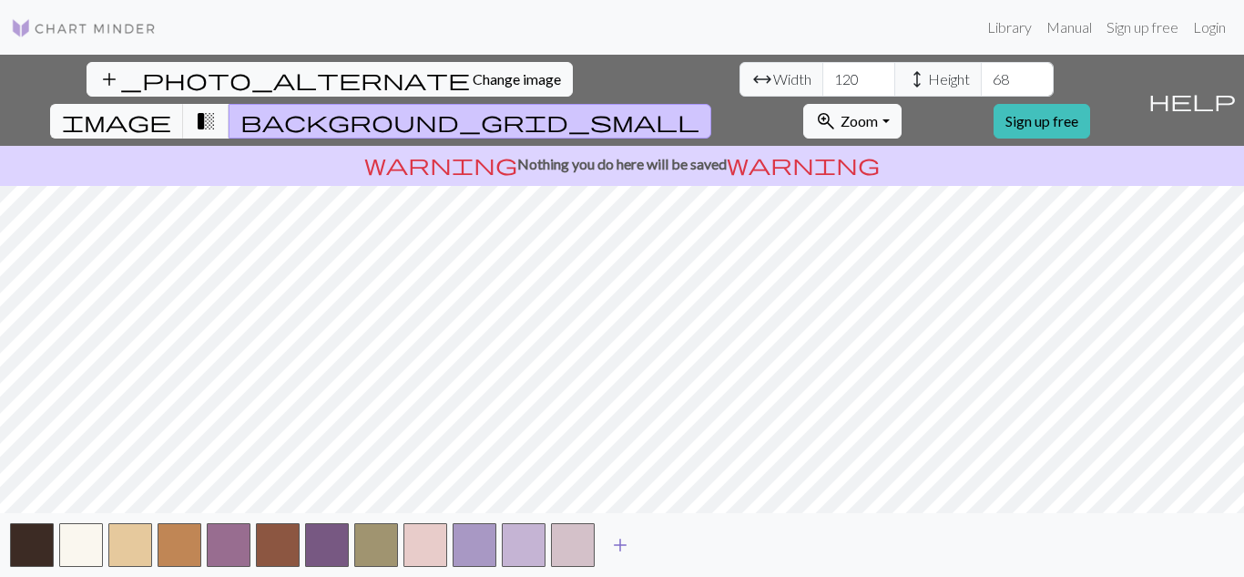
click at [573, 547] on button "button" at bounding box center [573, 545] width 44 height 44
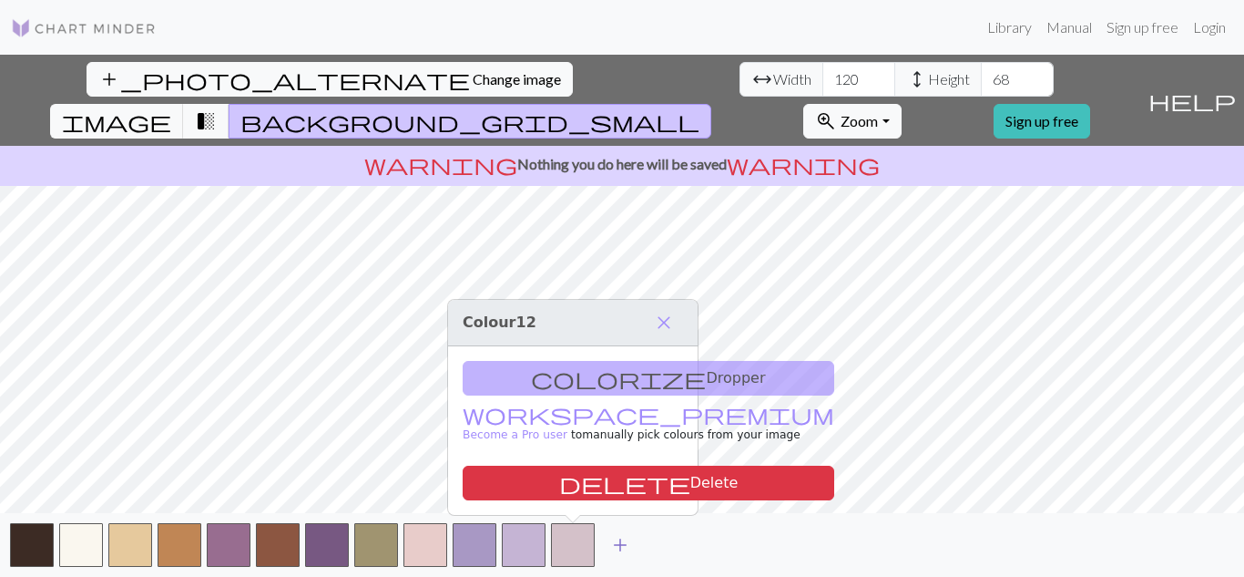
click at [573, 547] on button "button" at bounding box center [573, 545] width 44 height 44
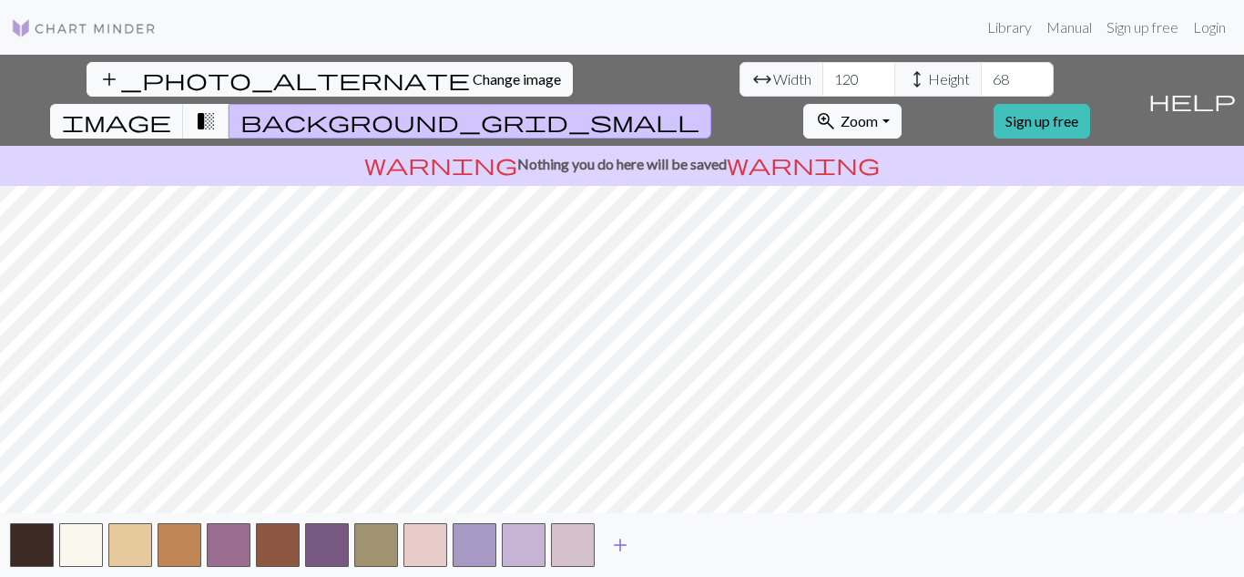
click at [621, 539] on span "add" at bounding box center [620, 545] width 22 height 26
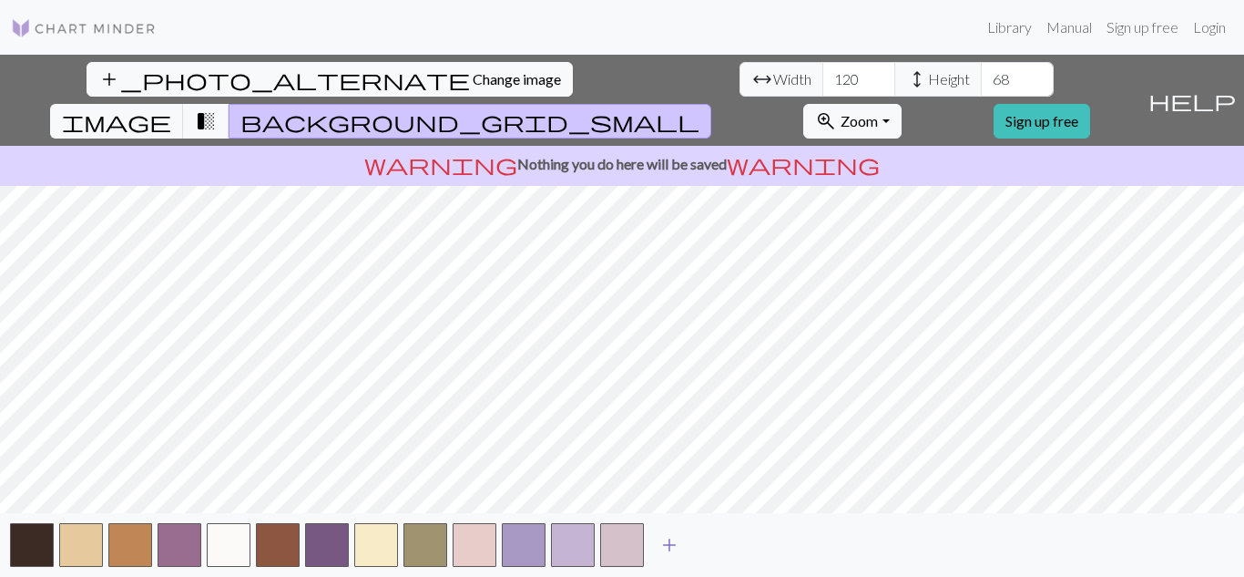
click at [666, 544] on span "add" at bounding box center [670, 545] width 22 height 26
click at [691, 545] on button "button" at bounding box center [672, 545] width 44 height 44
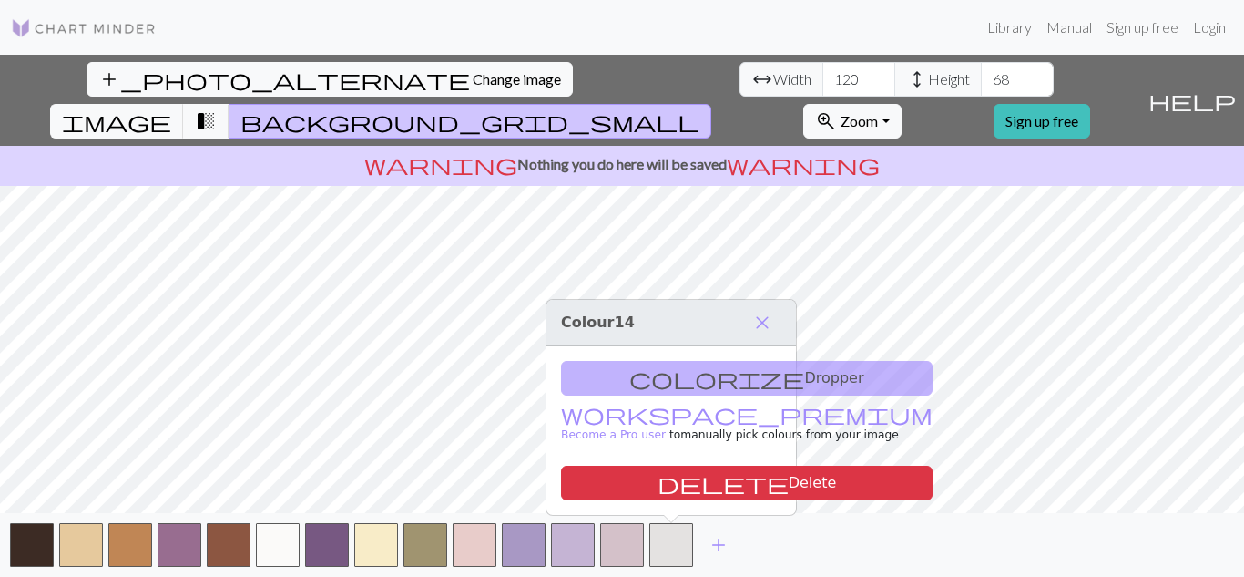
click at [801, 533] on div "add" at bounding box center [622, 545] width 1244 height 64
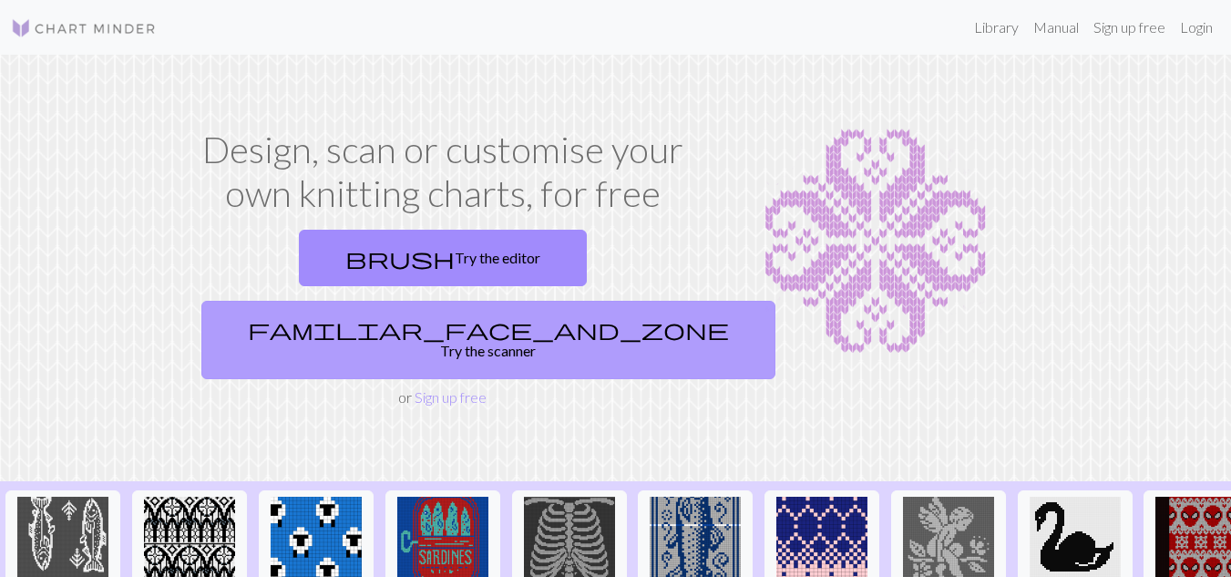
click at [538, 301] on link "familiar_face_and_zone Try the scanner" at bounding box center [488, 340] width 574 height 78
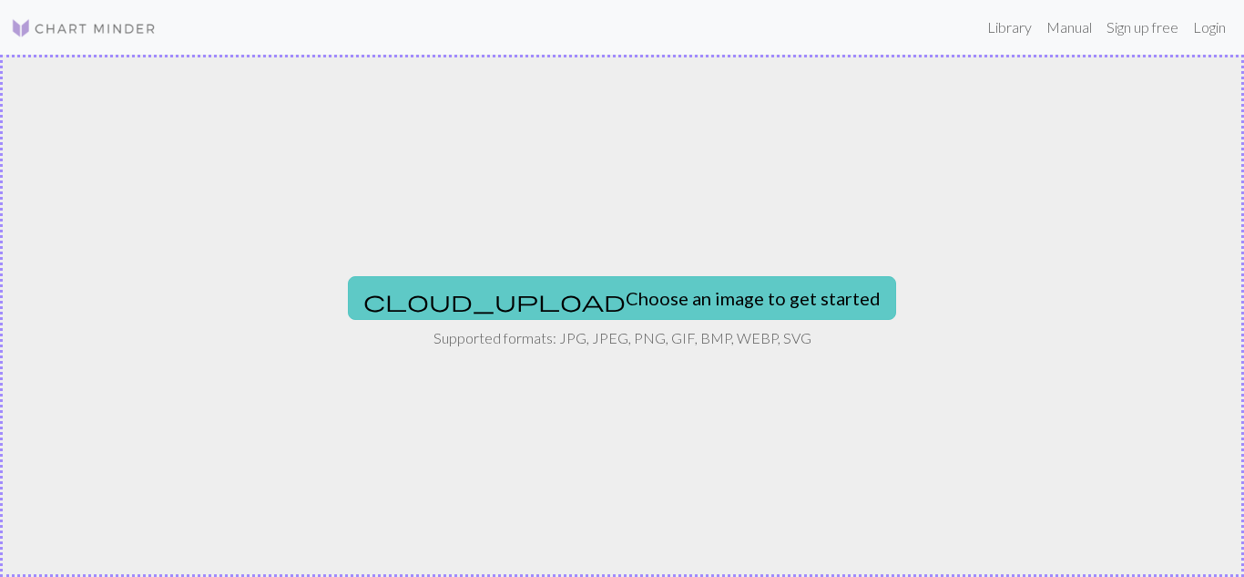
click at [630, 303] on button "cloud_upload Choose an image to get started" at bounding box center [622, 298] width 548 height 44
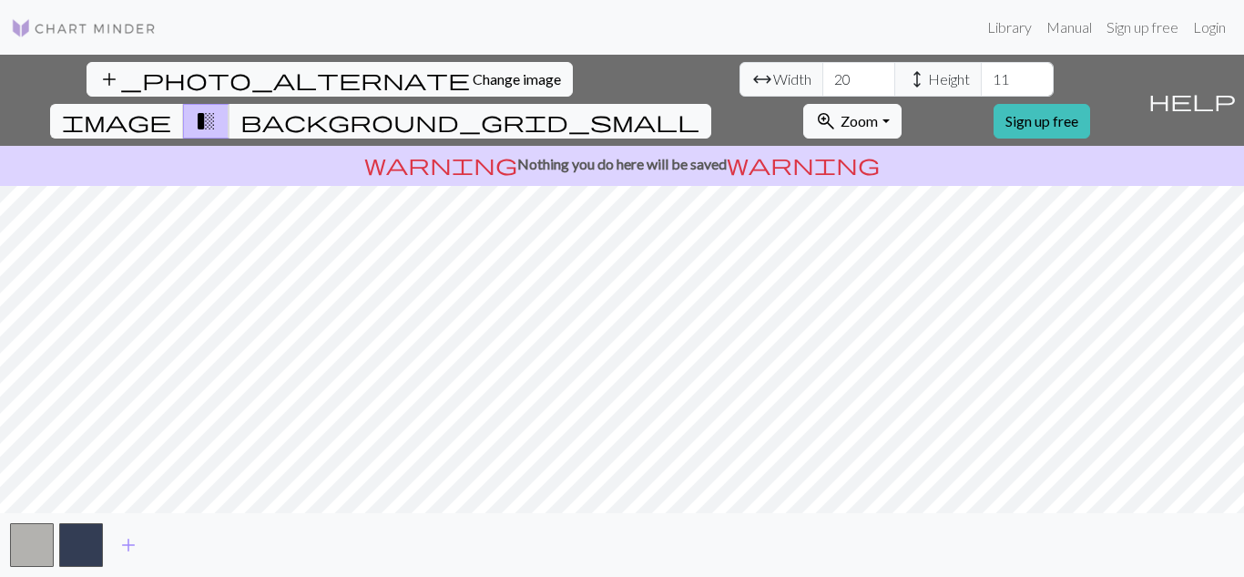
click at [622, 140] on div "add_photo_alternate Change image arrow_range Width 20 height Height 11 image tr…" at bounding box center [622, 316] width 1244 height 522
click at [626, 141] on div "add_photo_alternate Change image arrow_range Width 20 height Height 11 image tr…" at bounding box center [622, 316] width 1244 height 522
click at [823, 87] on input "19" at bounding box center [859, 79] width 73 height 35
click at [823, 81] on input "19" at bounding box center [859, 79] width 73 height 35
type input "100"
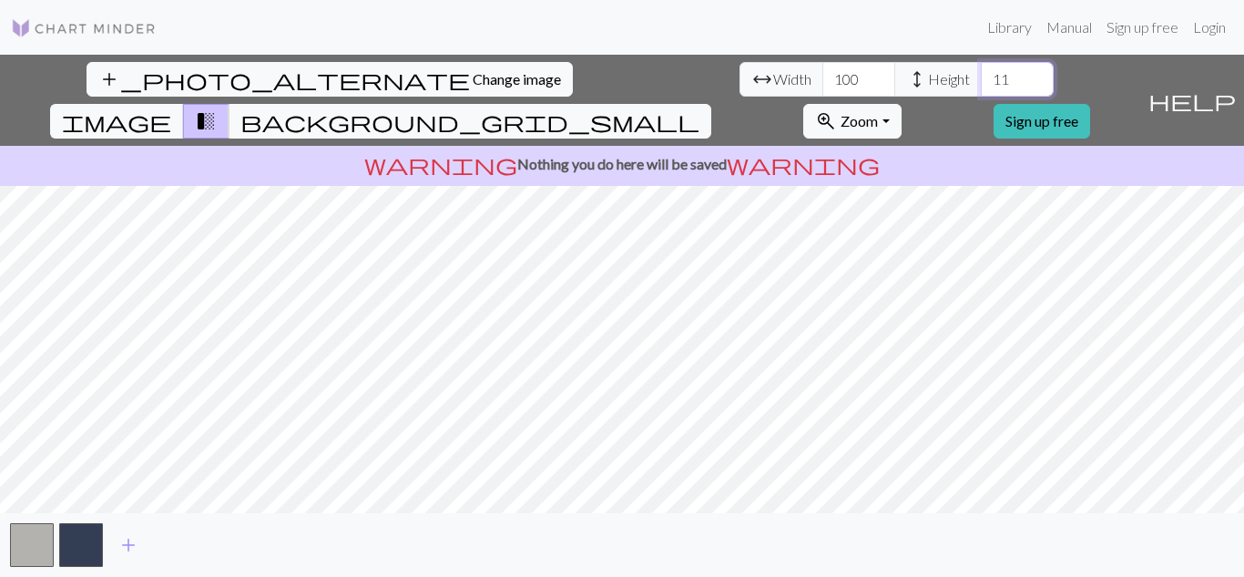
click at [981, 78] on input "11" at bounding box center [1017, 79] width 73 height 35
type input "1"
type input "55"
click at [712, 104] on button "background_grid_small" at bounding box center [470, 121] width 483 height 35
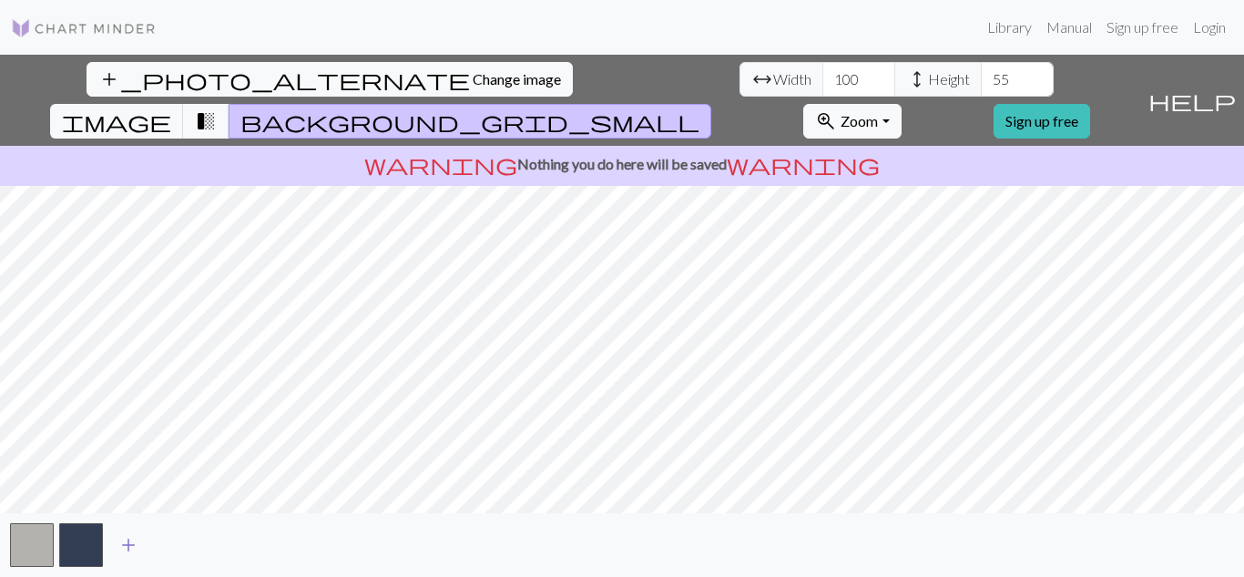
click at [128, 549] on span "add" at bounding box center [129, 545] width 22 height 26
click at [170, 544] on span "add" at bounding box center [178, 545] width 22 height 26
click at [225, 543] on span "add" at bounding box center [227, 545] width 22 height 26
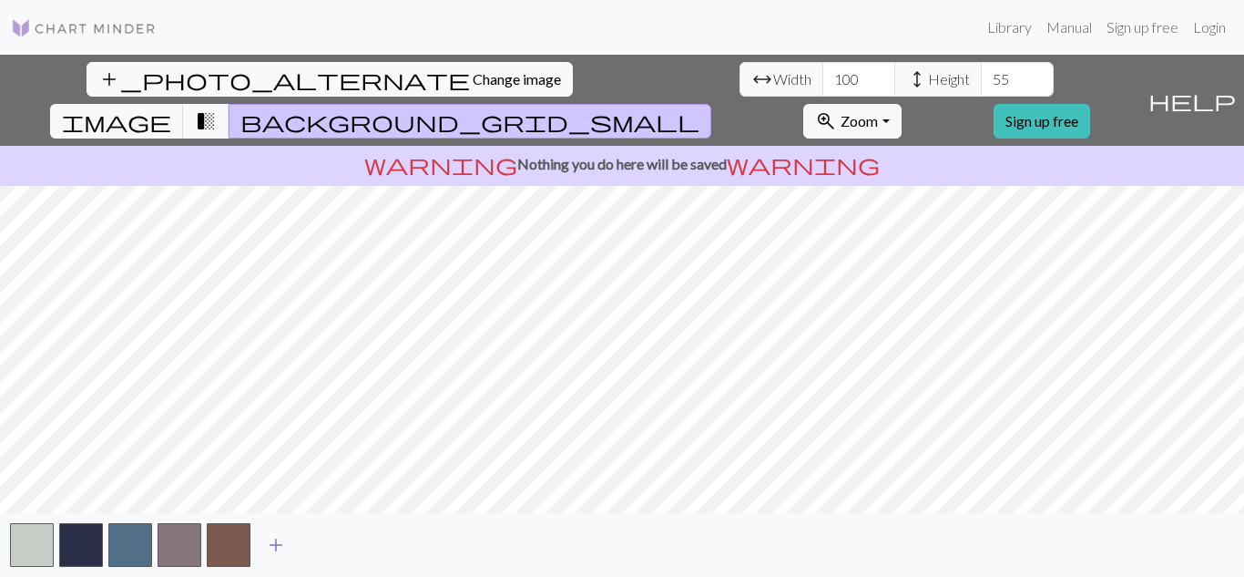
click at [271, 548] on span "add" at bounding box center [276, 545] width 22 height 26
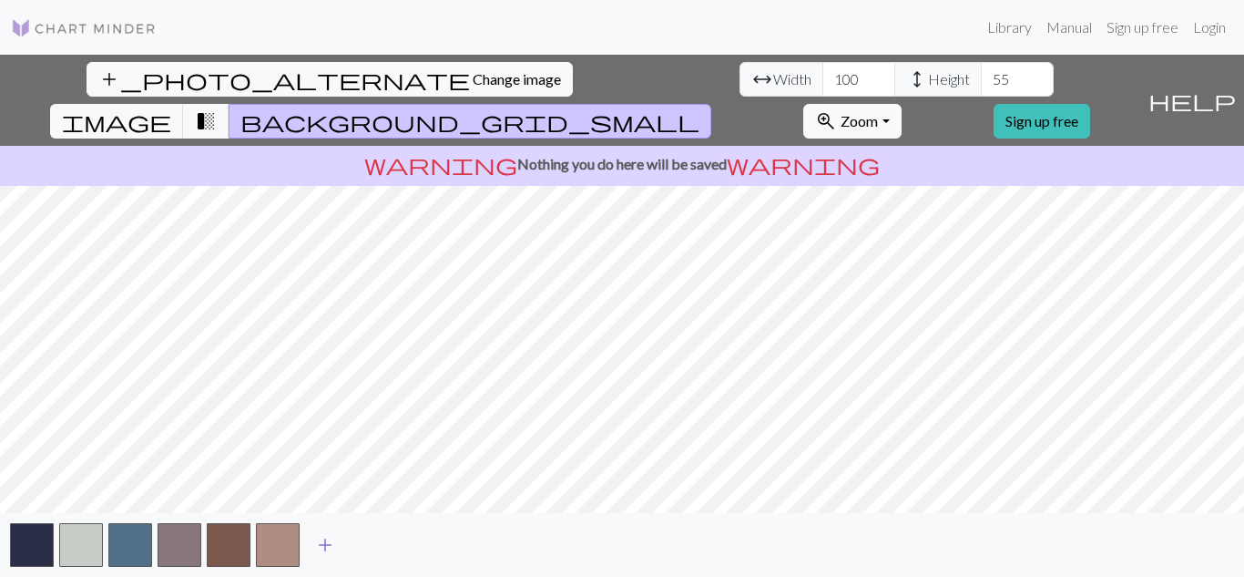
click at [319, 546] on span "add" at bounding box center [325, 545] width 22 height 26
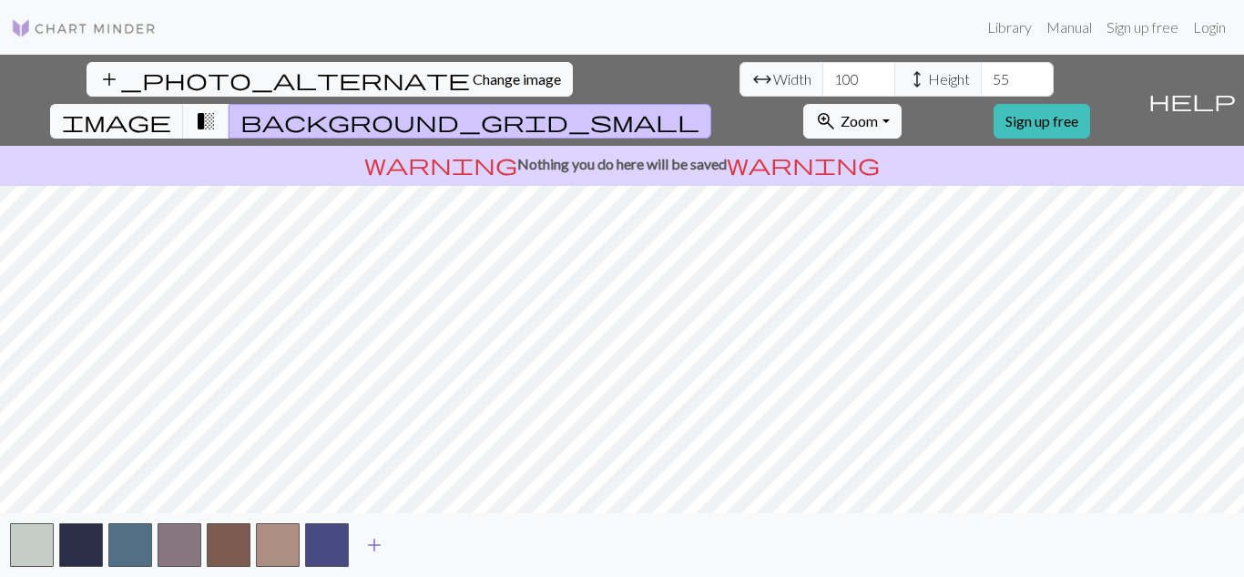
click at [361, 544] on button "add" at bounding box center [375, 544] width 46 height 35
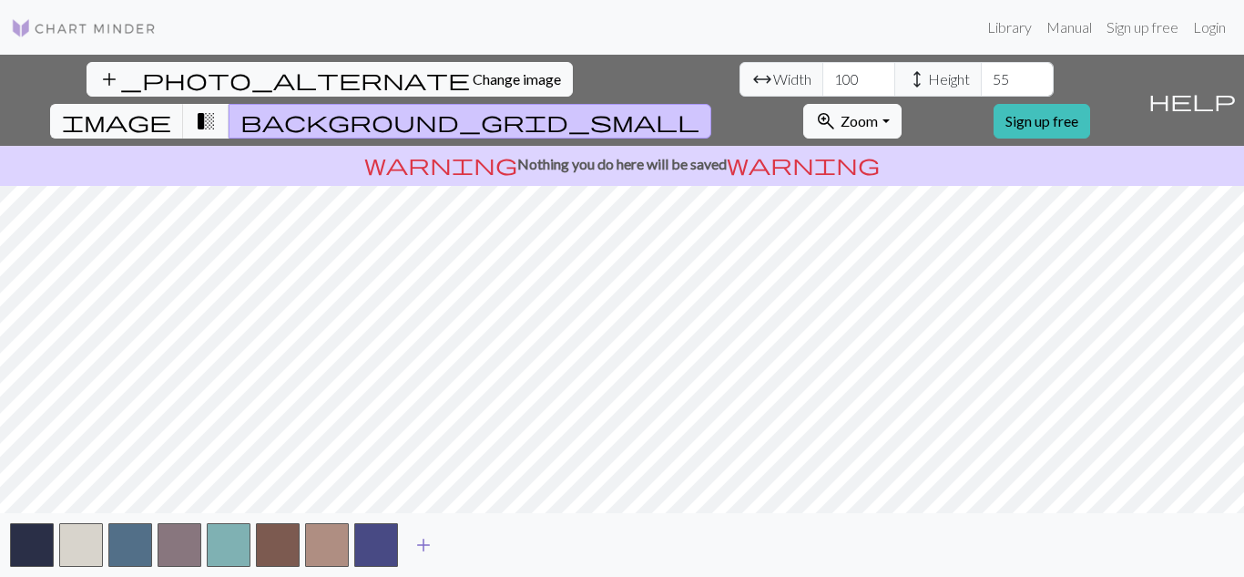
click at [424, 544] on span "add" at bounding box center [424, 545] width 22 height 26
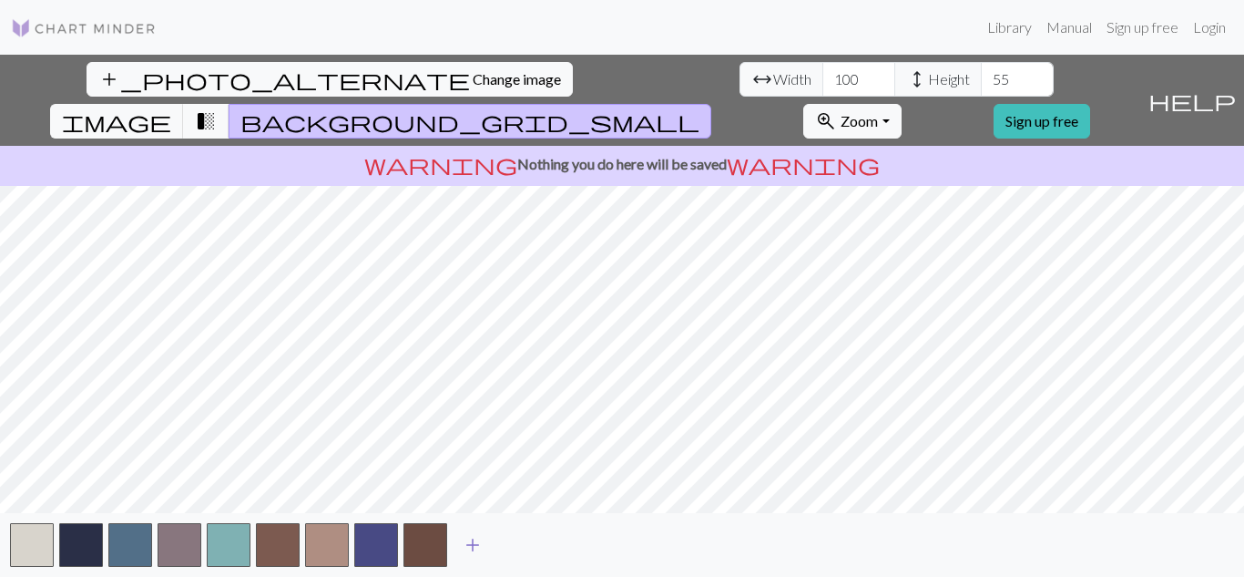
click at [468, 544] on span "add" at bounding box center [473, 545] width 22 height 26
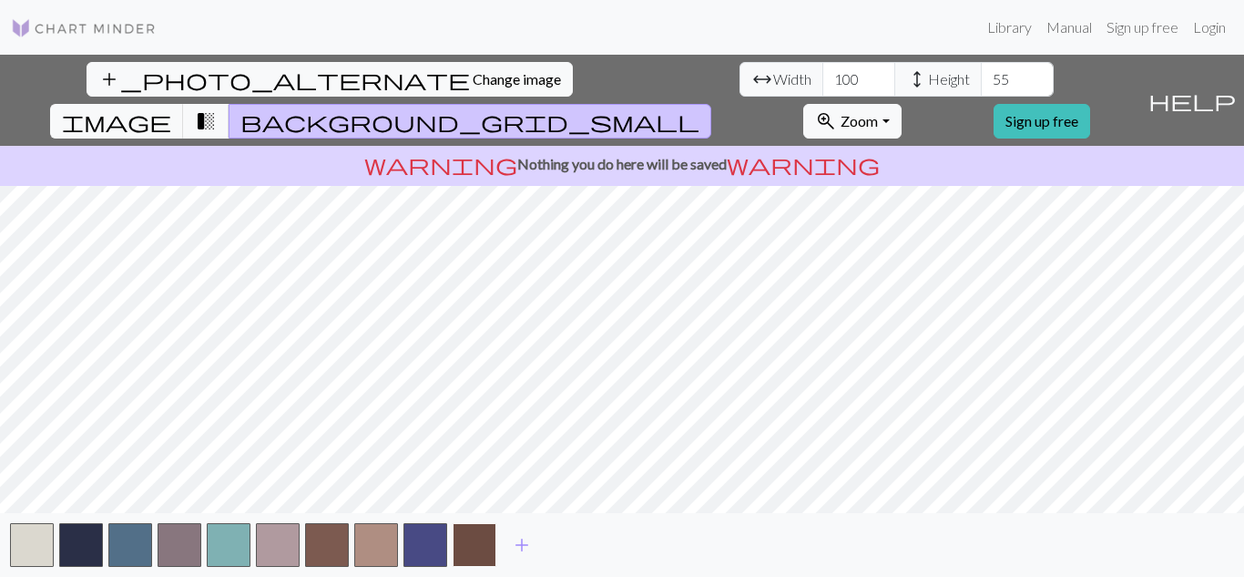
click at [476, 550] on button "button" at bounding box center [475, 545] width 44 height 44
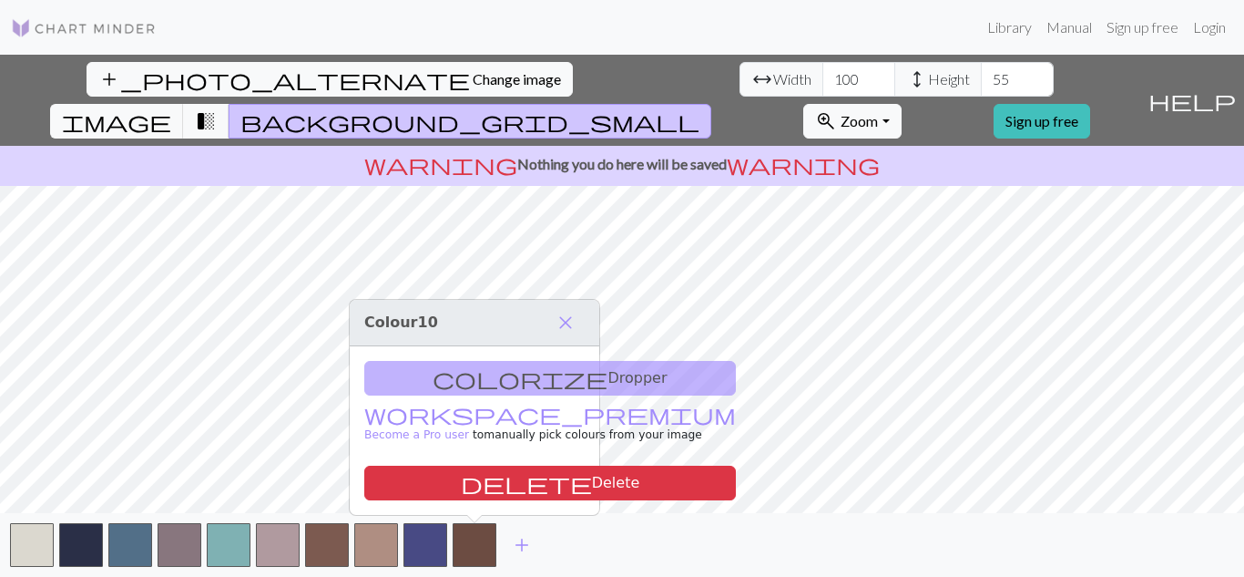
click at [551, 540] on div "add" at bounding box center [622, 545] width 1244 height 64
click at [522, 547] on span "add" at bounding box center [522, 545] width 22 height 26
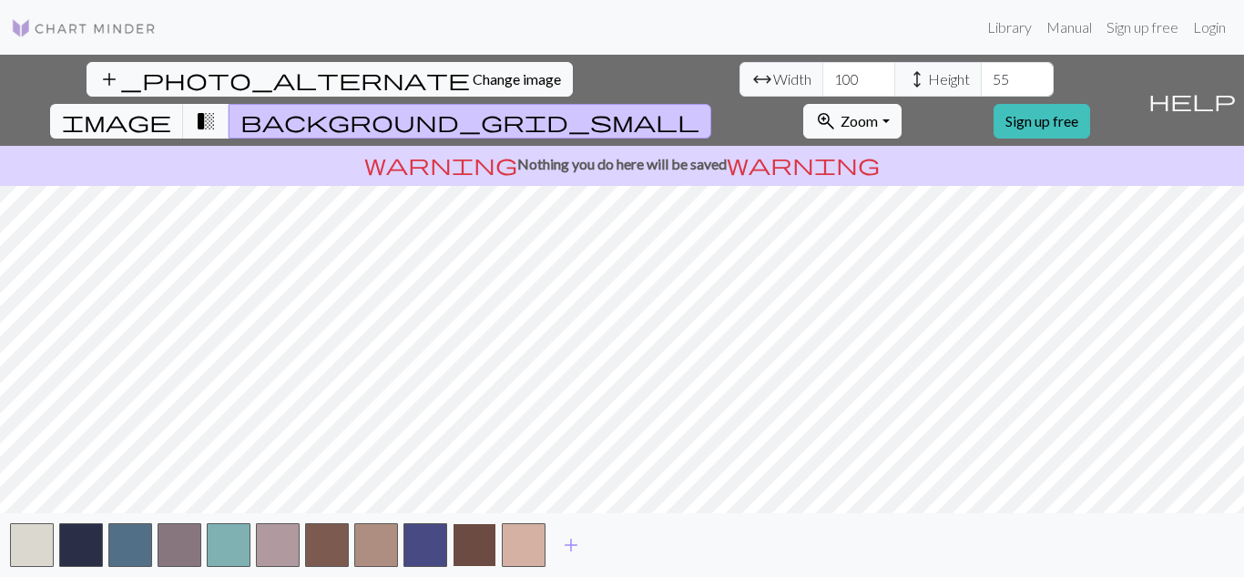
click at [479, 543] on button "button" at bounding box center [475, 545] width 44 height 44
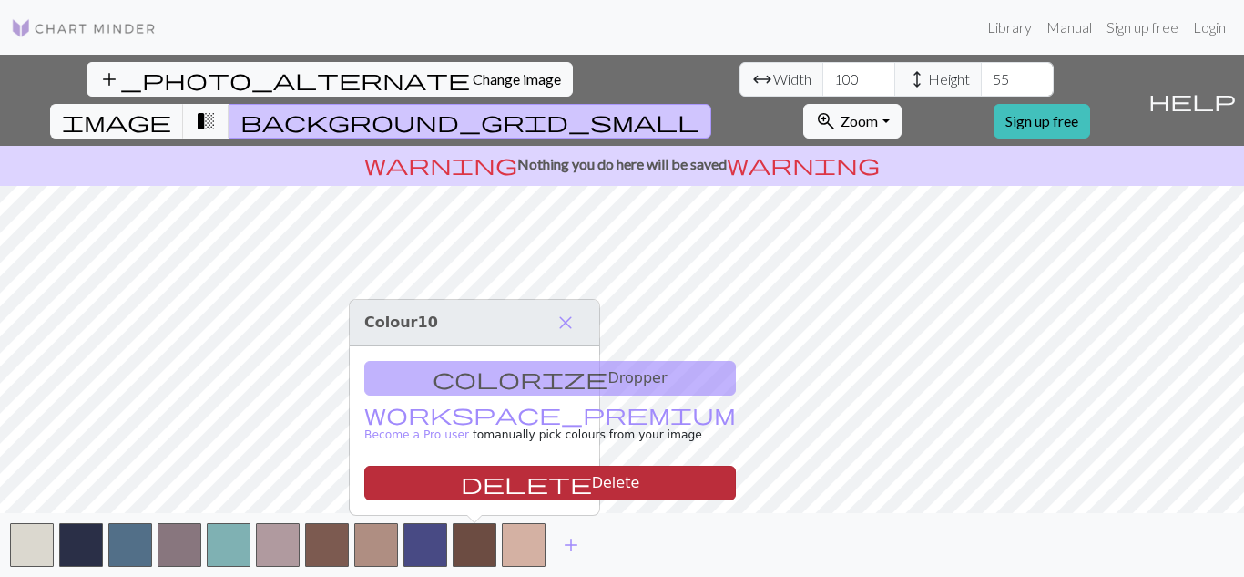
click at [478, 486] on button "delete Delete" at bounding box center [550, 483] width 372 height 35
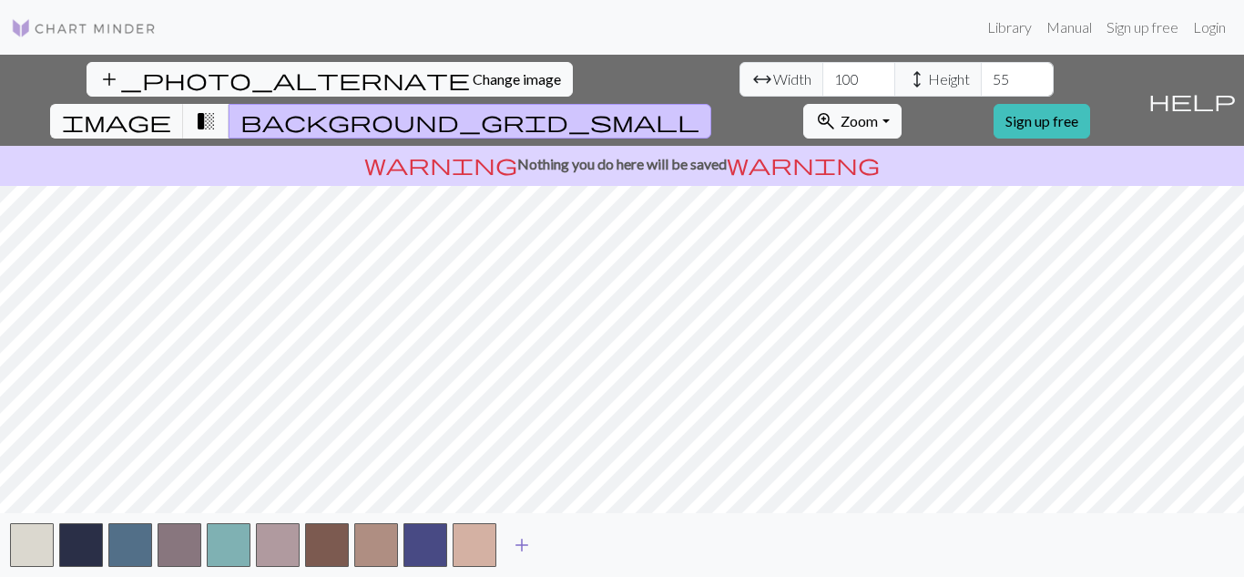
click at [508, 556] on button "add" at bounding box center [522, 544] width 46 height 35
click at [574, 544] on span "add" at bounding box center [571, 545] width 22 height 26
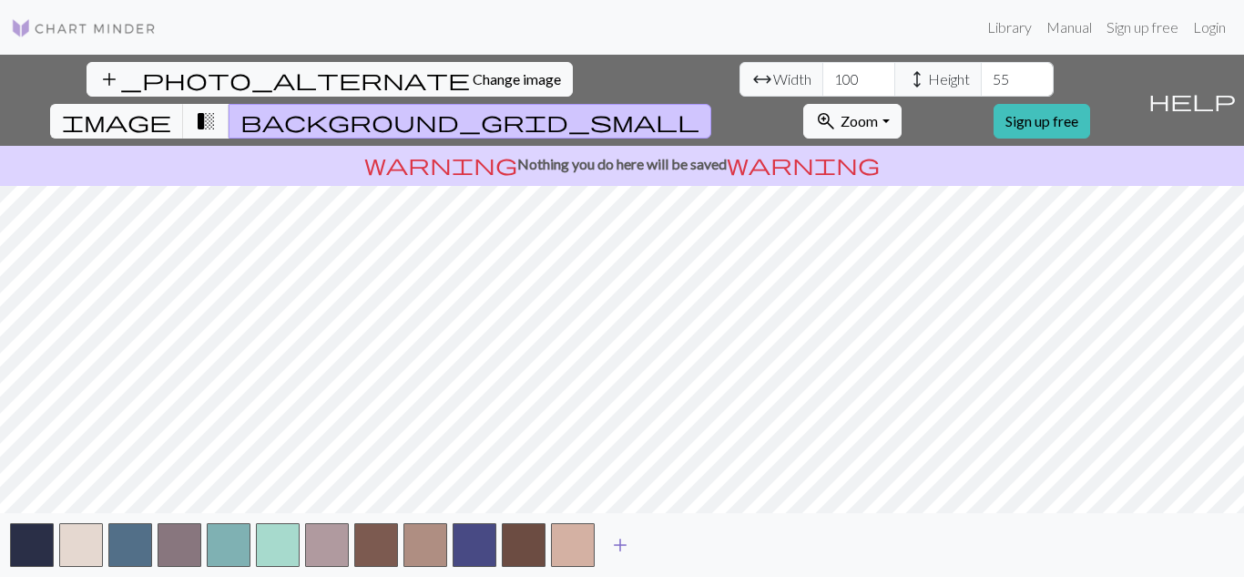
click at [631, 547] on button "add" at bounding box center [621, 544] width 46 height 35
click at [668, 545] on span "add" at bounding box center [670, 545] width 22 height 26
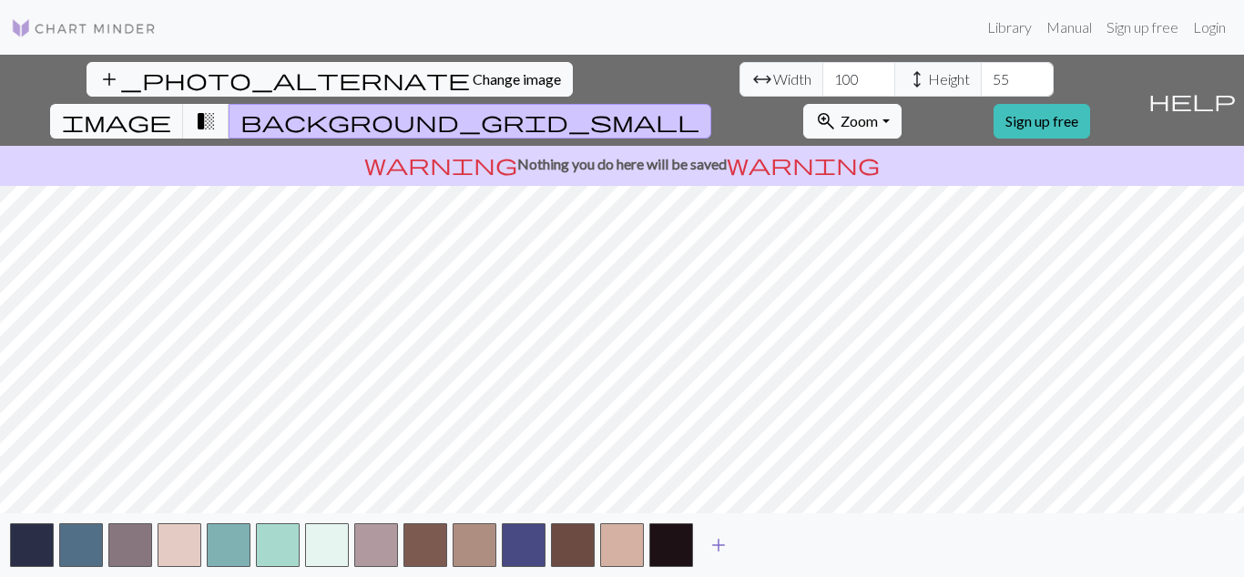
click at [716, 539] on span "add" at bounding box center [719, 545] width 22 height 26
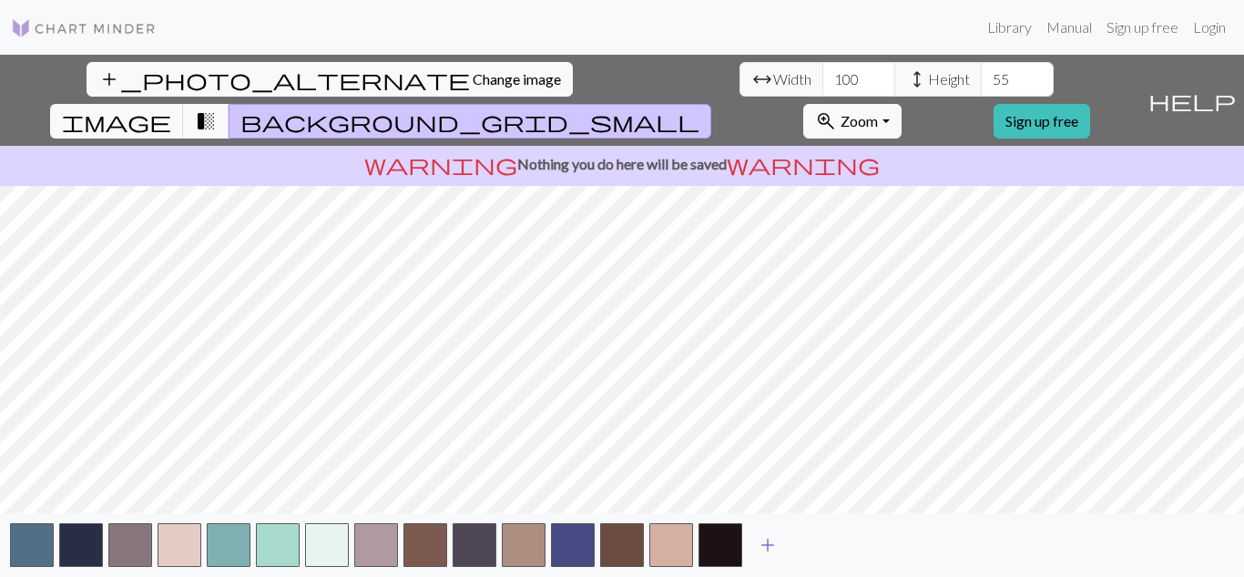
click at [755, 541] on button "add" at bounding box center [768, 544] width 46 height 35
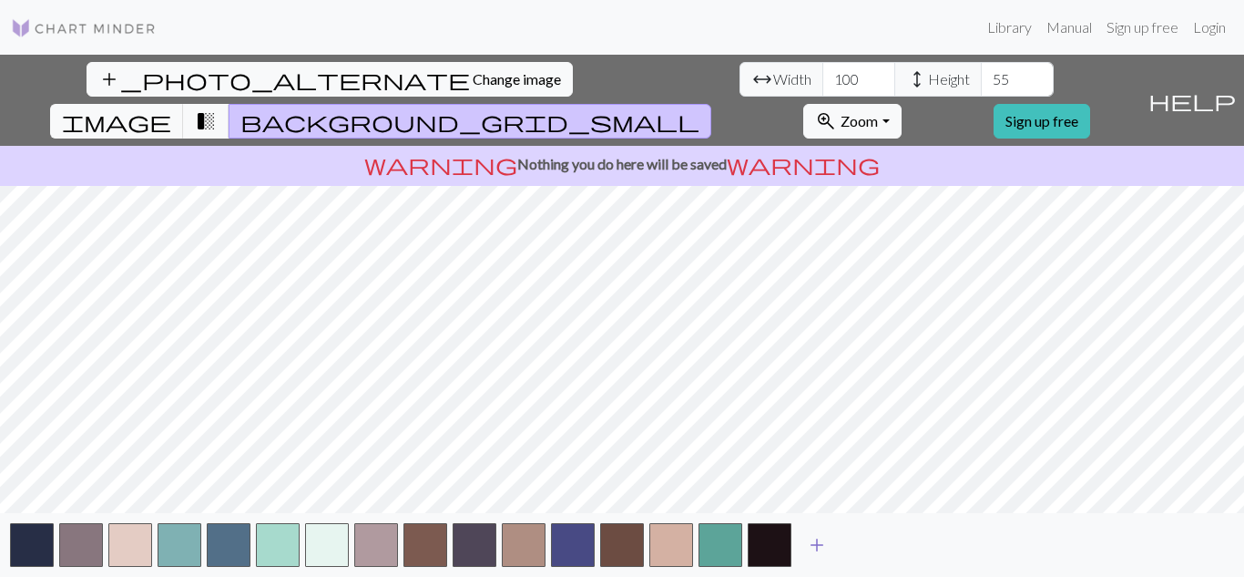
click at [805, 545] on button "add" at bounding box center [817, 544] width 46 height 35
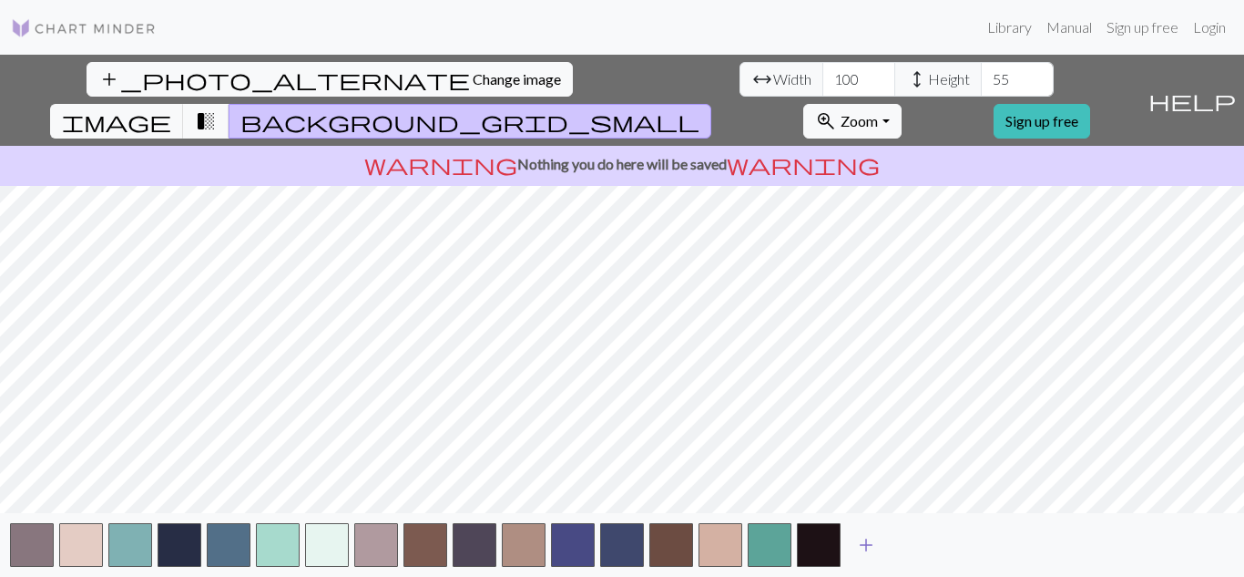
click at [869, 543] on span "add" at bounding box center [866, 545] width 22 height 26
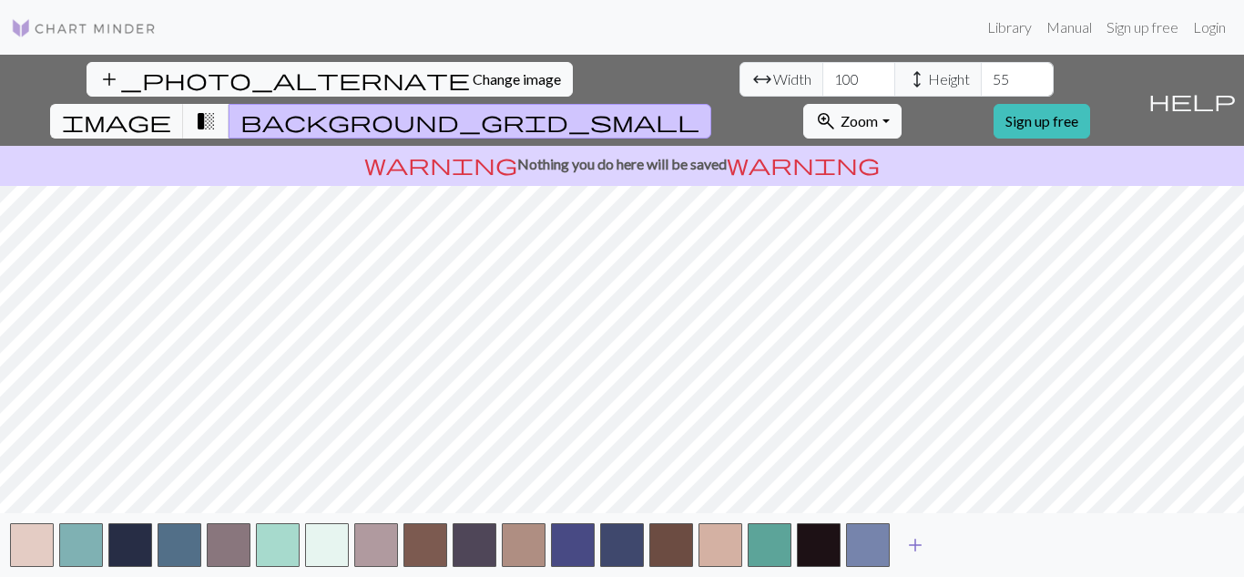
click at [925, 541] on span "add" at bounding box center [916, 545] width 22 height 26
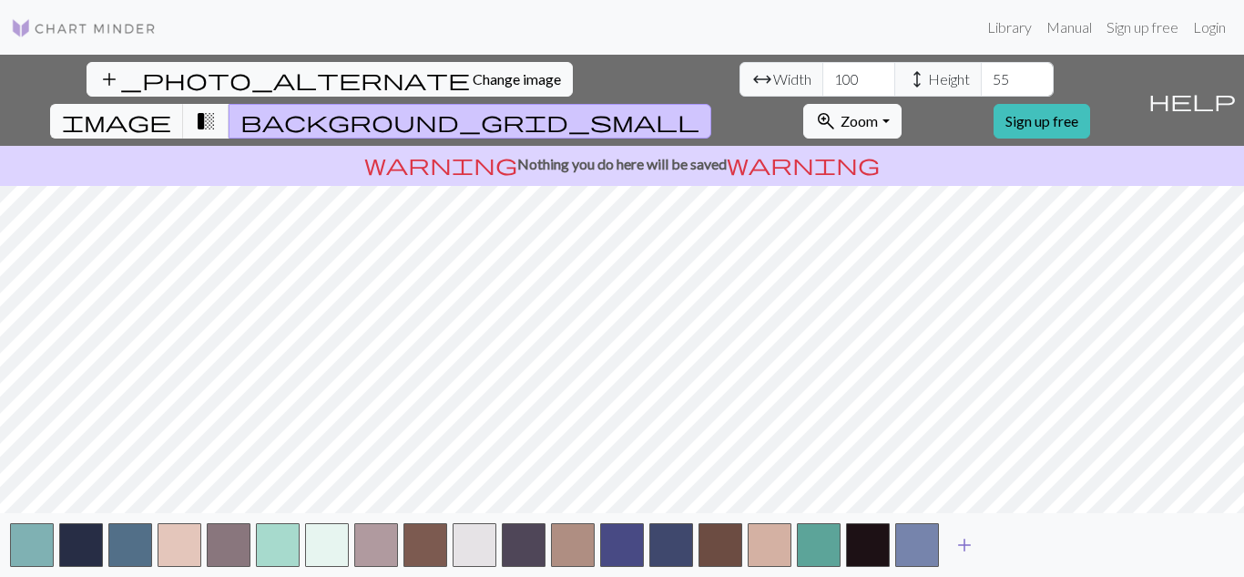
click at [959, 541] on span "add" at bounding box center [965, 545] width 22 height 26
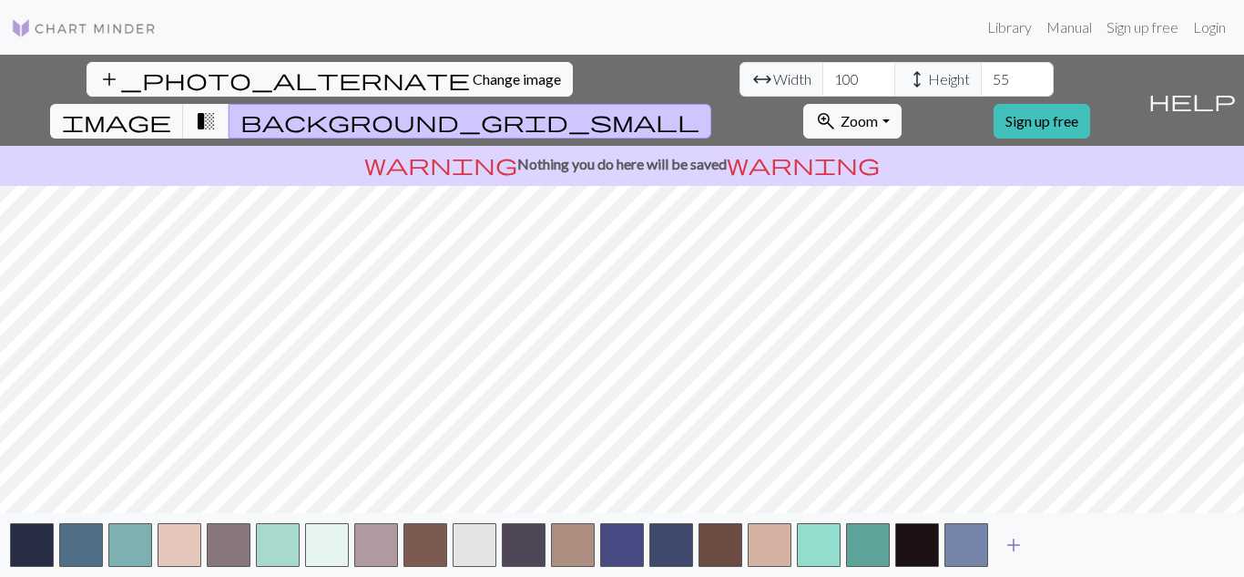
click at [1001, 539] on button "add" at bounding box center [1014, 544] width 46 height 35
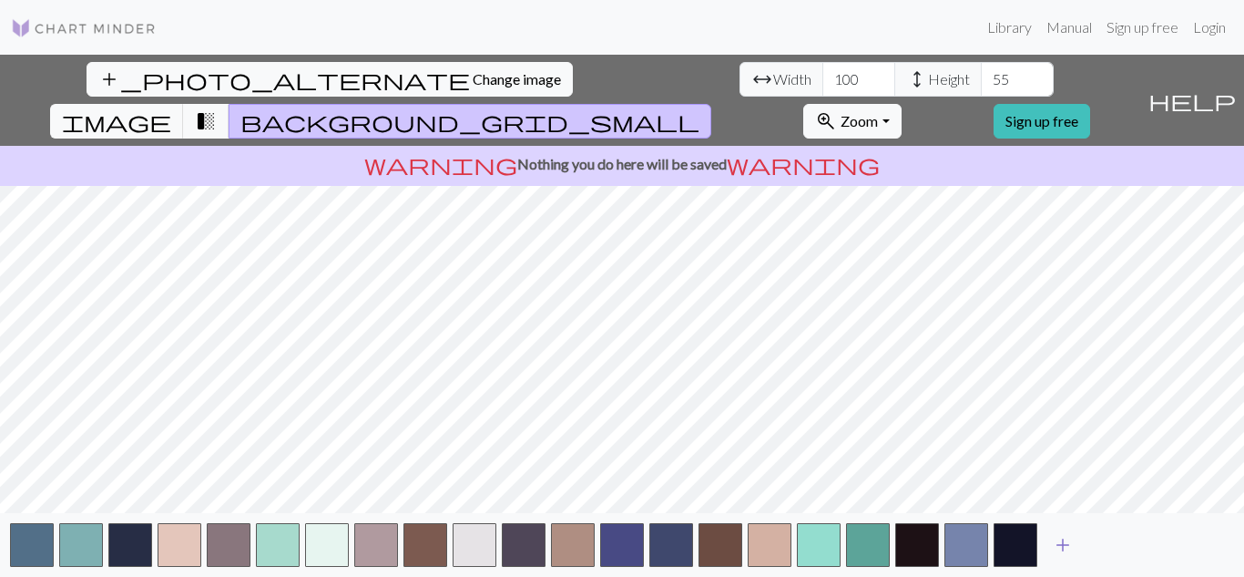
click at [1039, 540] on div "add" at bounding box center [622, 545] width 1244 height 64
click at [1055, 540] on span "add" at bounding box center [1063, 545] width 22 height 26
